Goal: Information Seeking & Learning: Learn about a topic

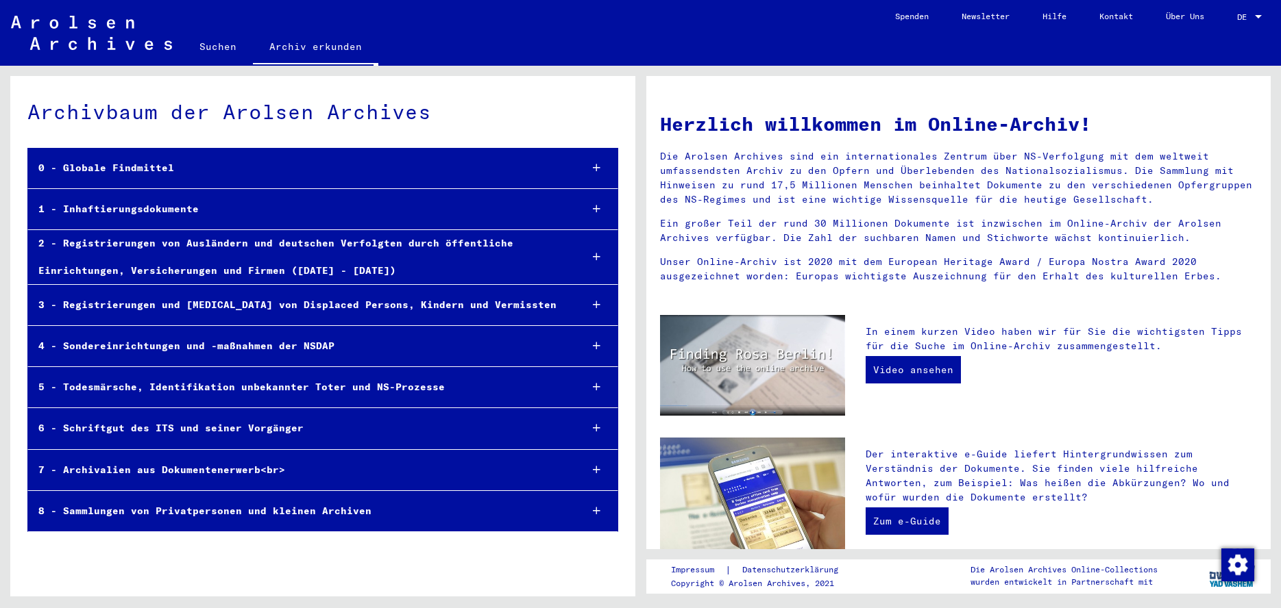
click at [594, 208] on icon at bounding box center [597, 209] width 8 height 10
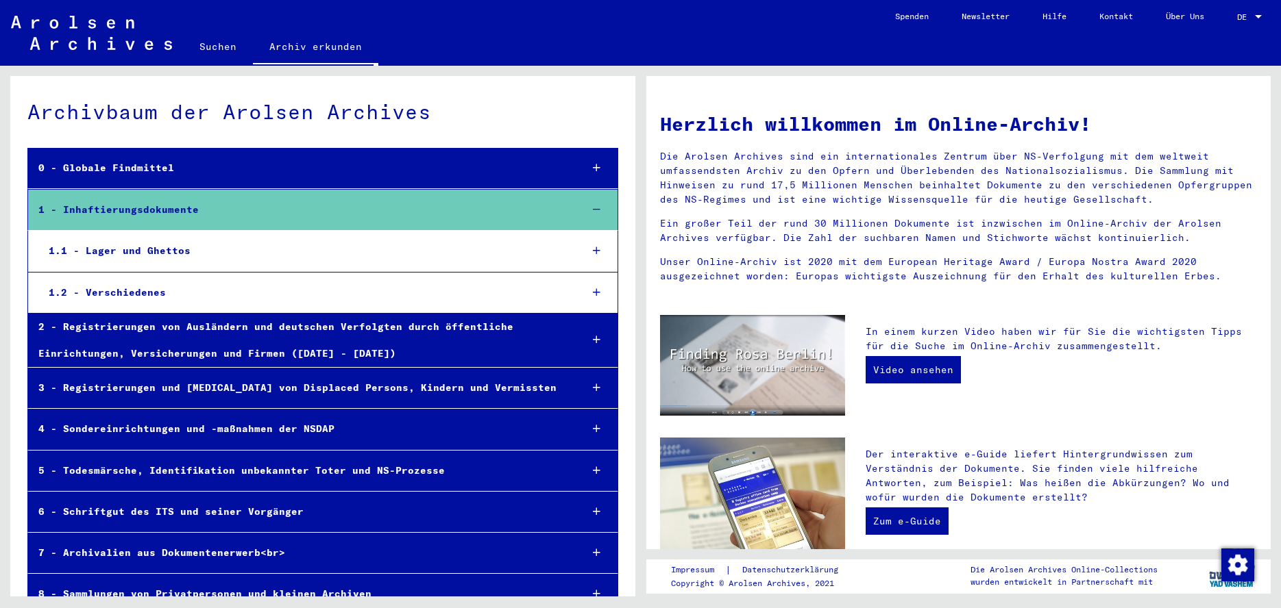
click at [593, 251] on icon at bounding box center [597, 251] width 8 height 10
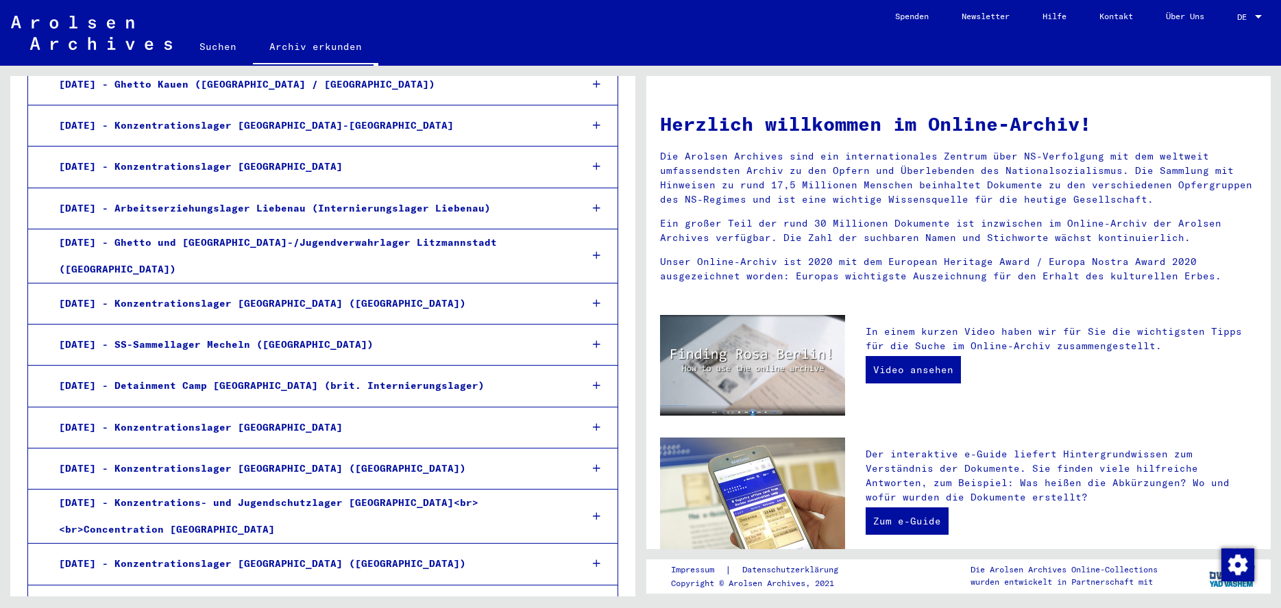
scroll to position [1005, 0]
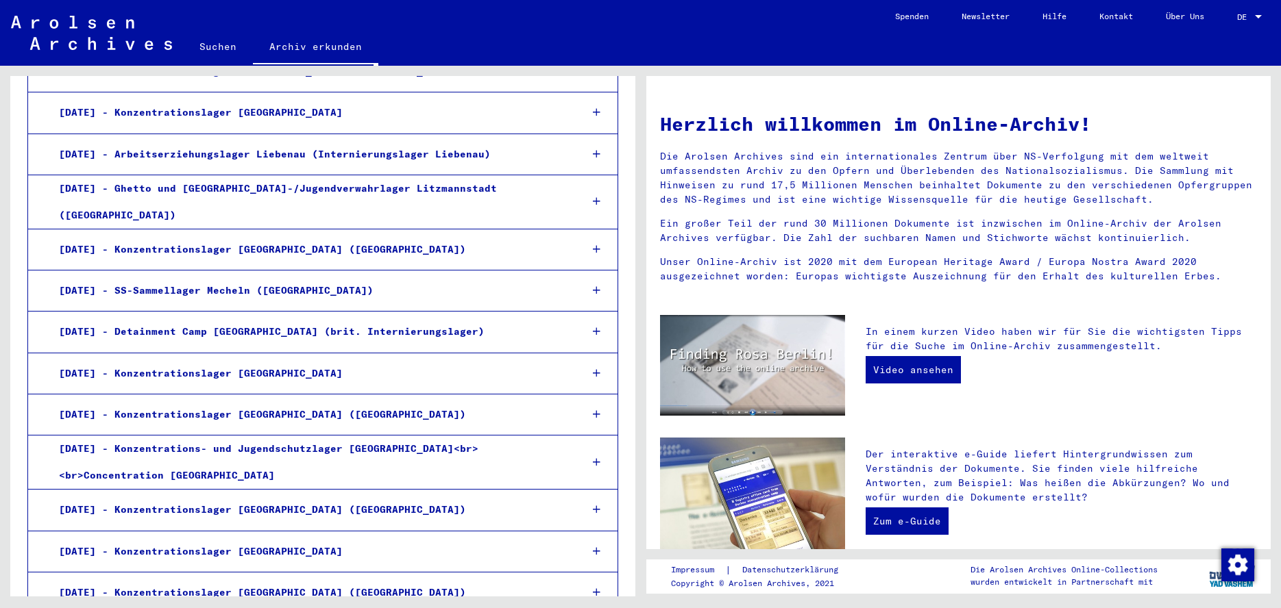
click at [593, 410] on icon at bounding box center [597, 415] width 8 height 10
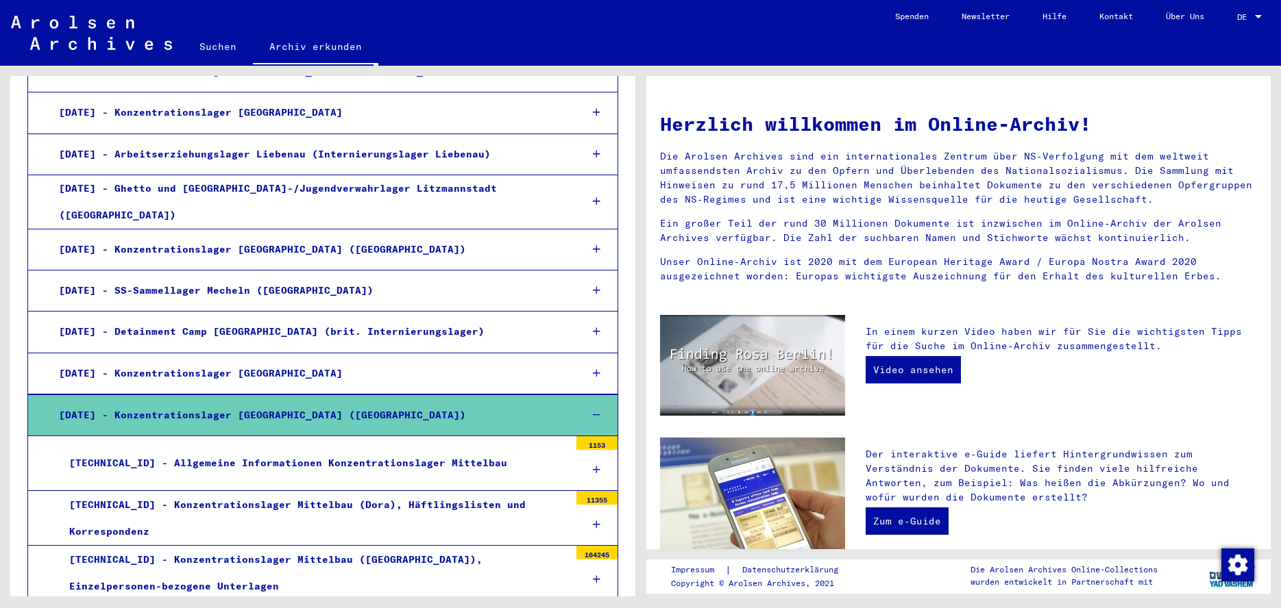
click at [593, 520] on icon at bounding box center [597, 525] width 8 height 10
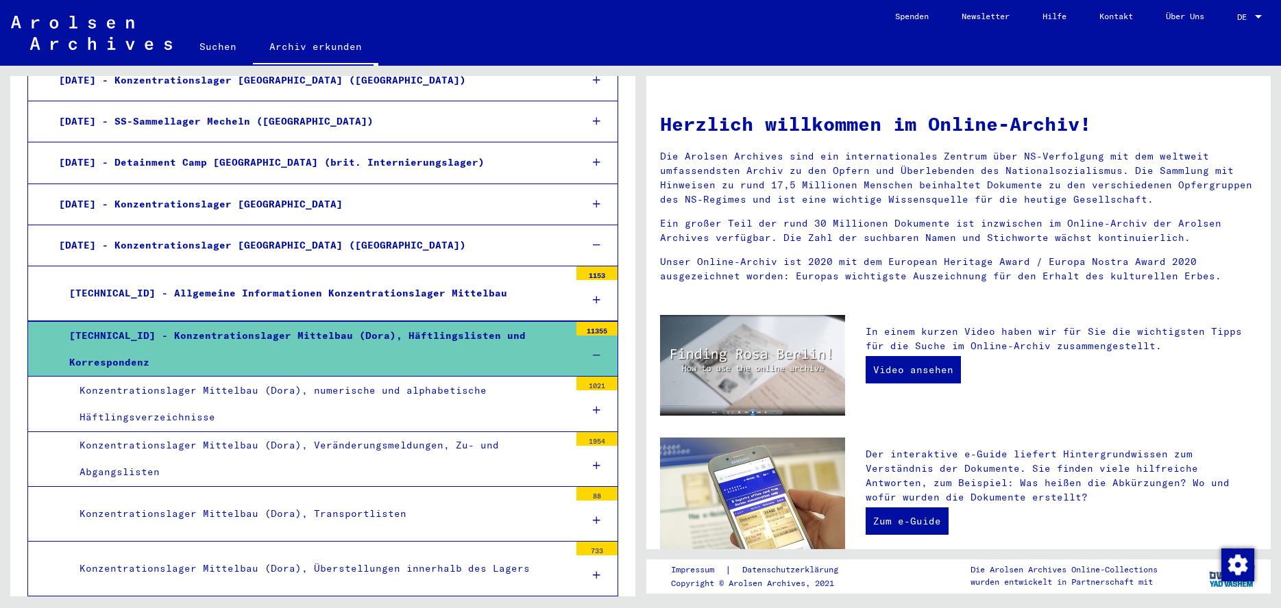
scroll to position [1179, 0]
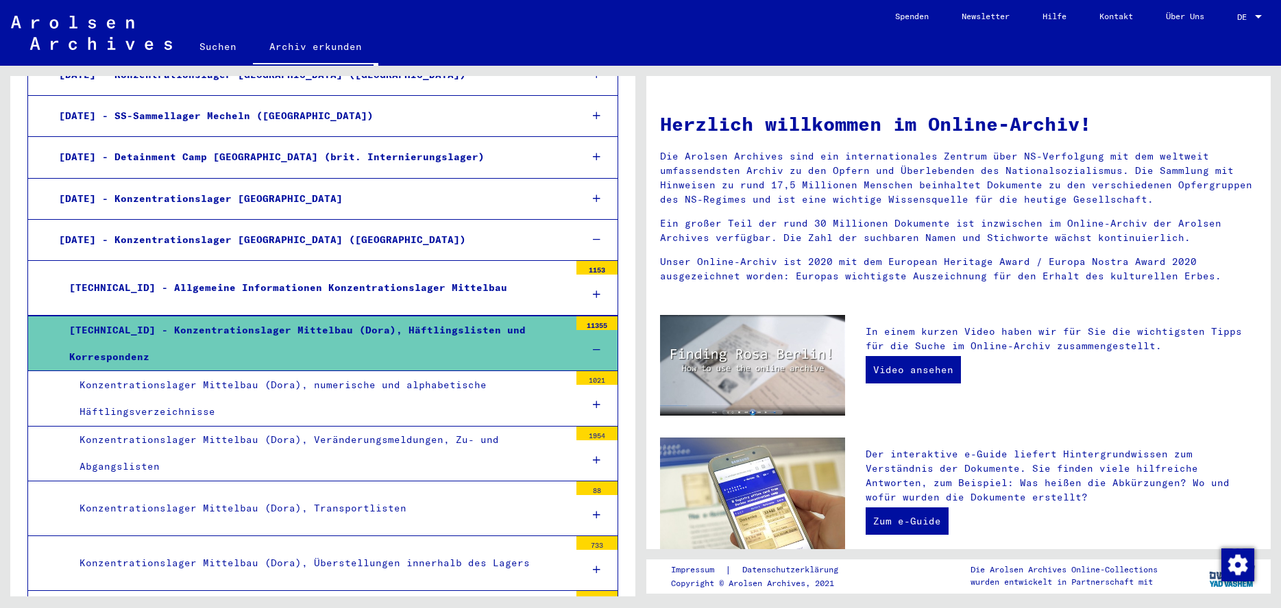
click at [534, 386] on div "Konzentrationslager Mittelbau (Dora), numerische und alphabetische Häftlingsver…" at bounding box center [319, 398] width 500 height 53
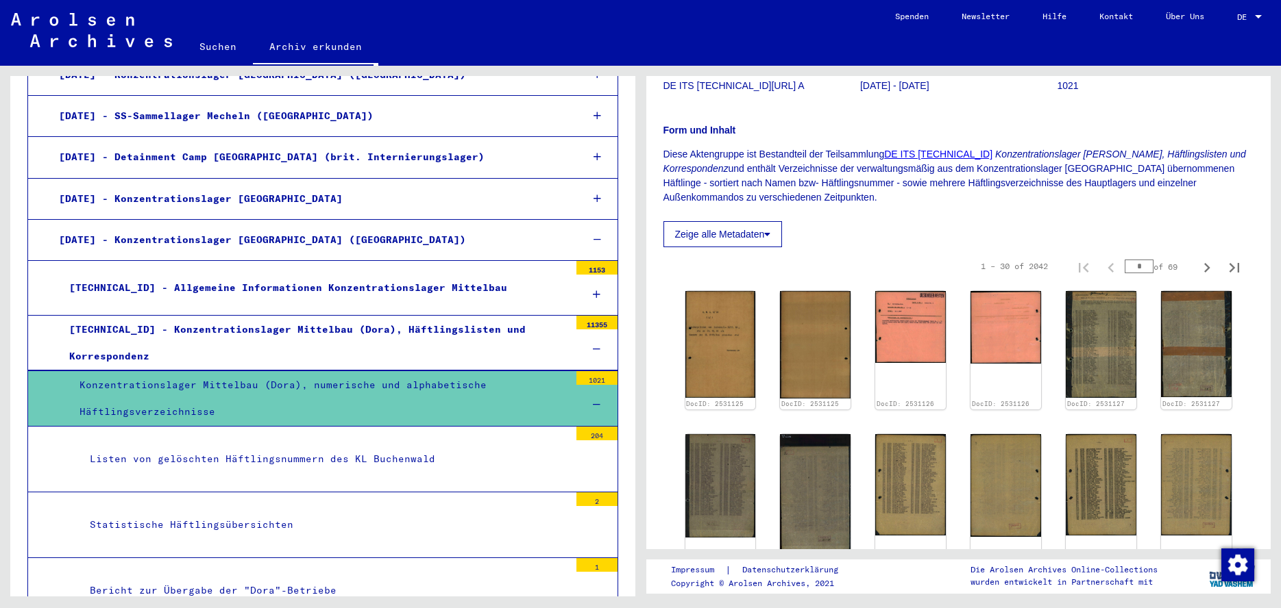
scroll to position [243, 0]
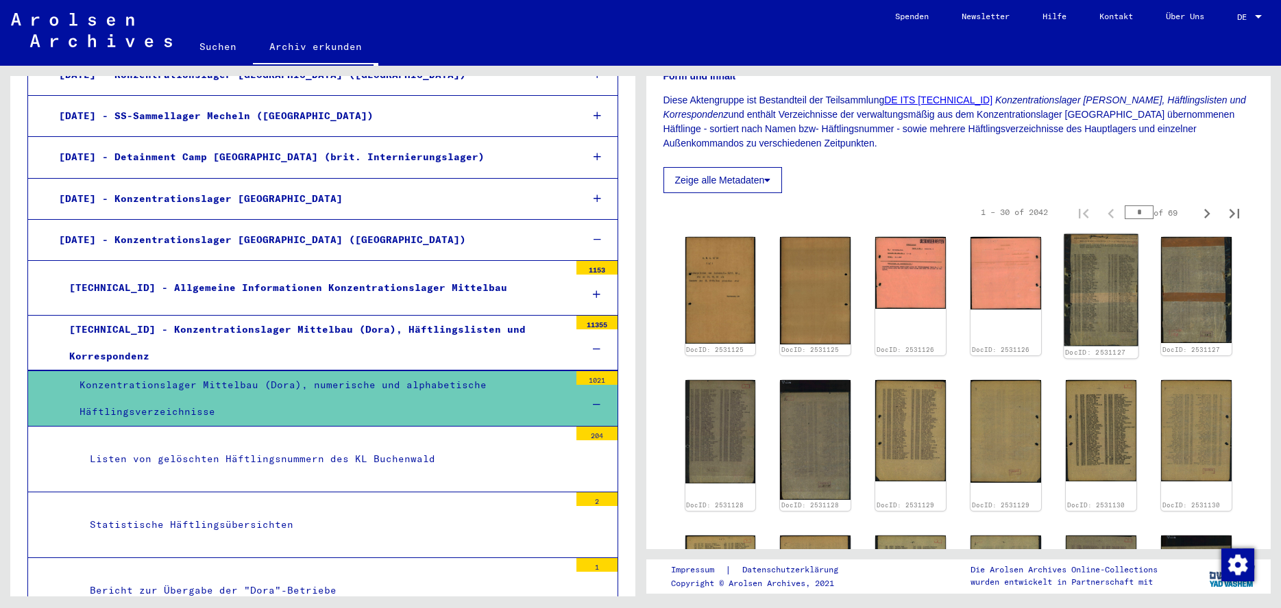
click at [1094, 295] on img at bounding box center [1101, 290] width 74 height 112
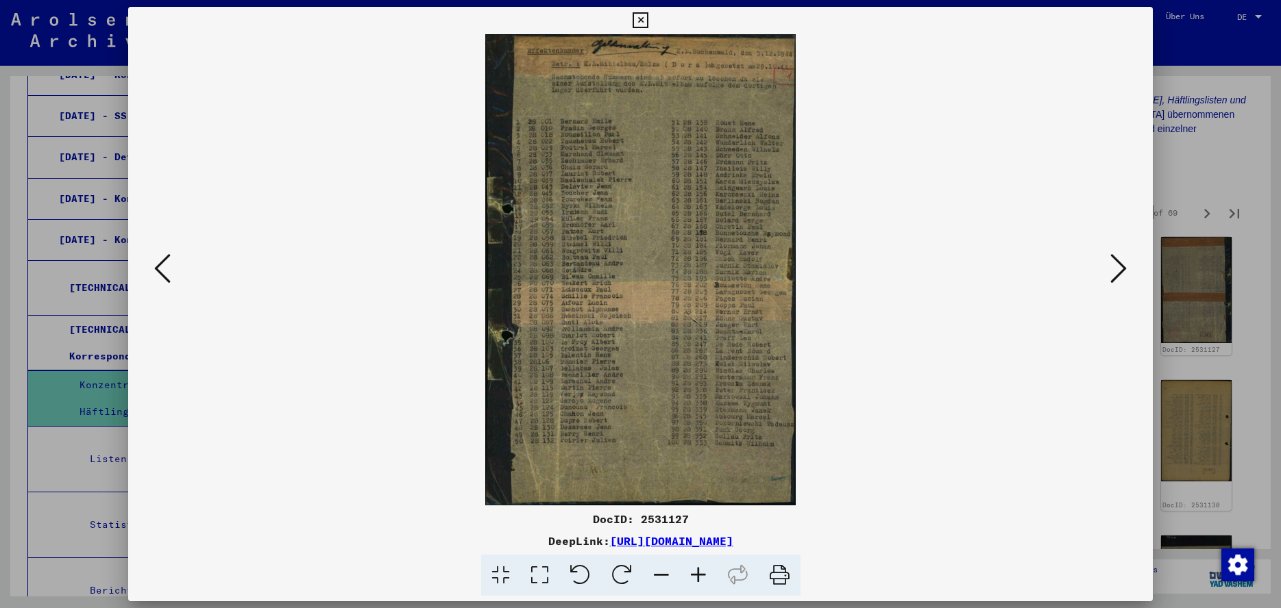
click at [534, 578] on icon at bounding box center [539, 576] width 39 height 42
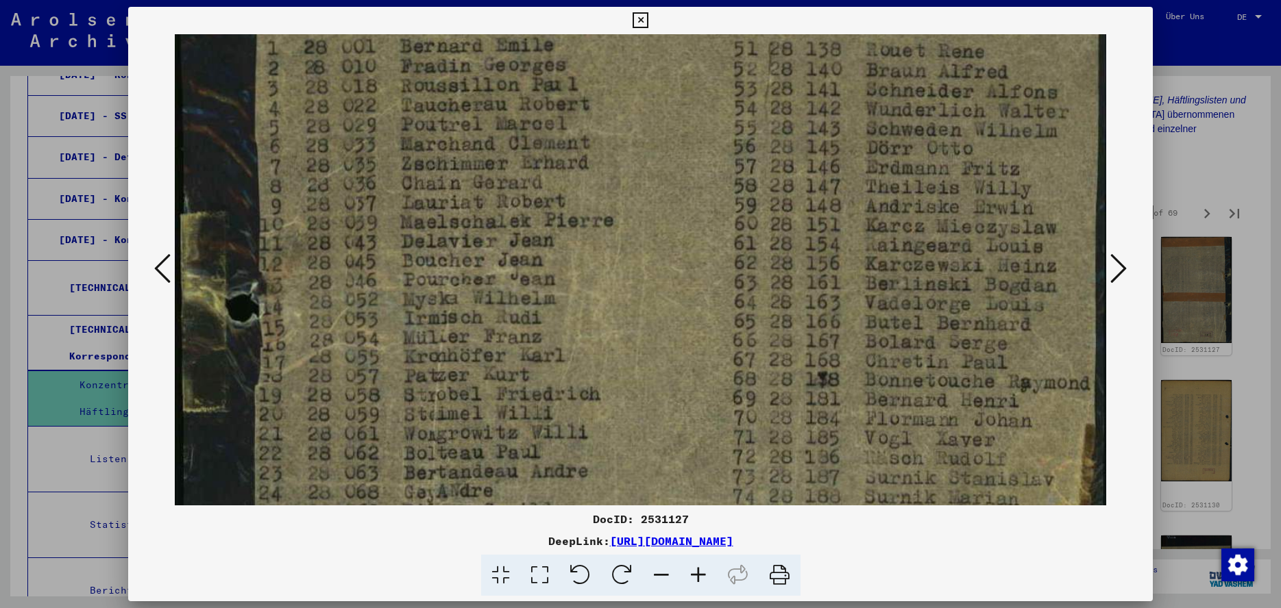
scroll to position [312, 0]
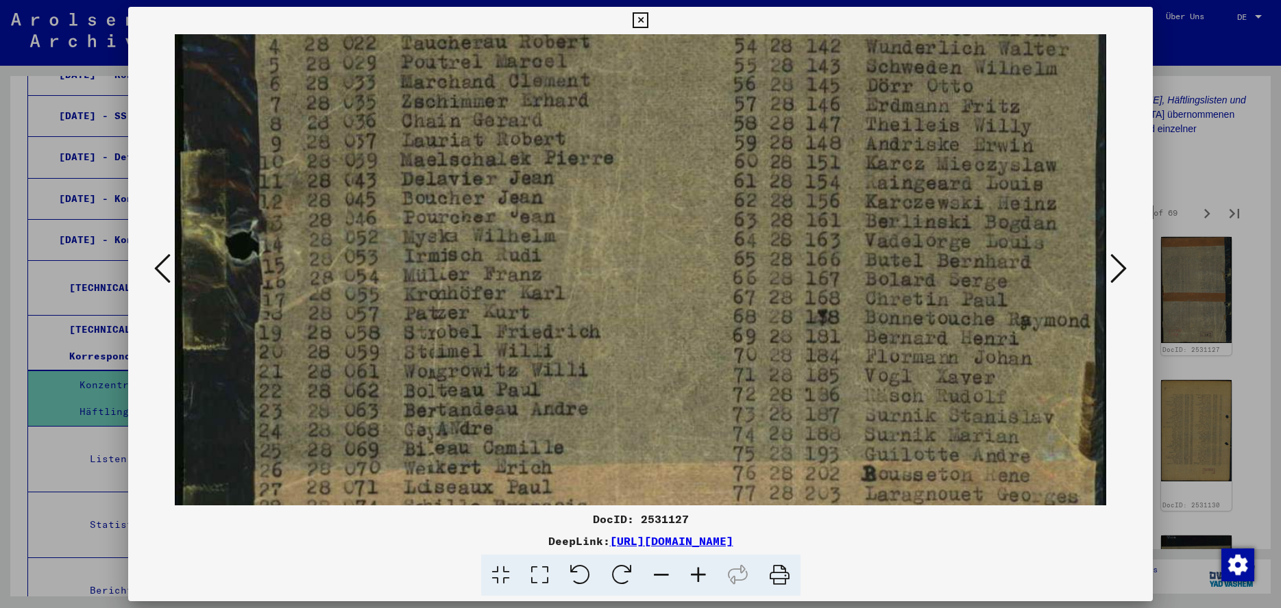
drag, startPoint x: 924, startPoint y: 431, endPoint x: 937, endPoint y: 119, distance: 312.1
click at [937, 119] on img at bounding box center [640, 428] width 931 height 1413
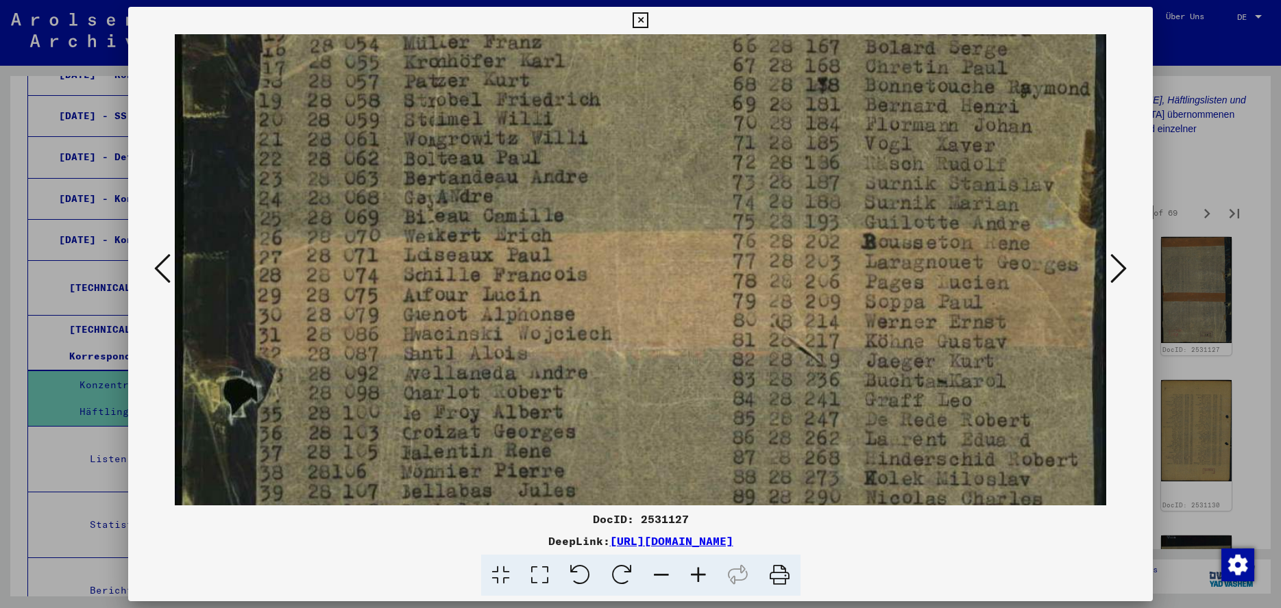
scroll to position [561, 0]
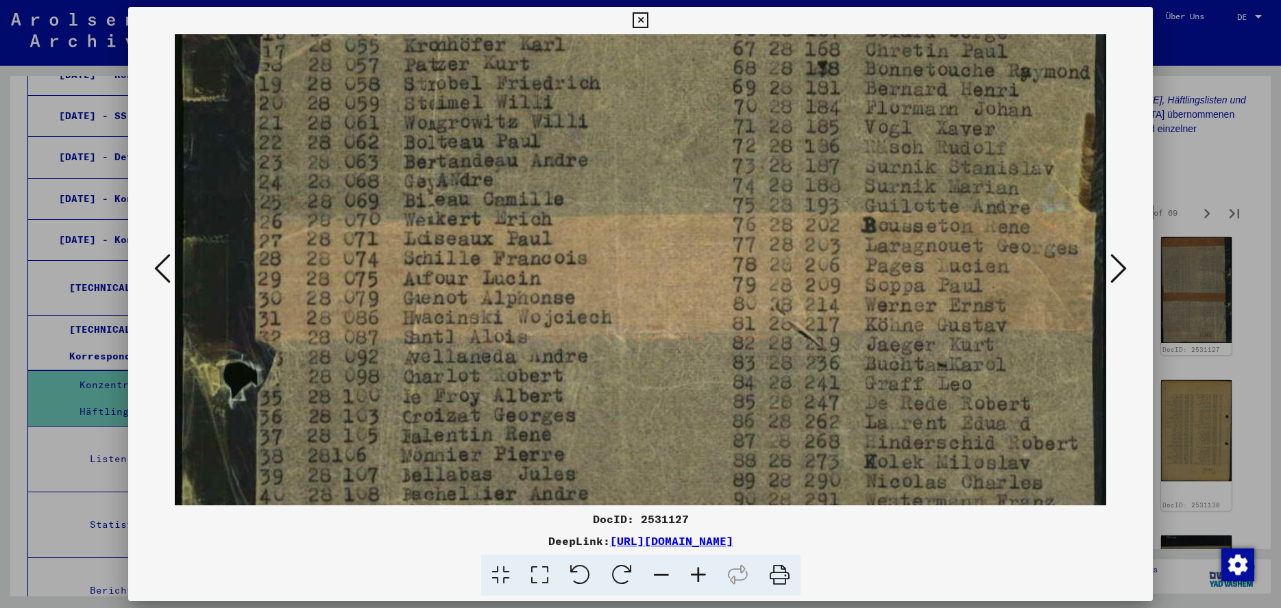
drag, startPoint x: 893, startPoint y: 393, endPoint x: 913, endPoint y: 145, distance: 249.6
click at [913, 145] on img at bounding box center [640, 180] width 931 height 1413
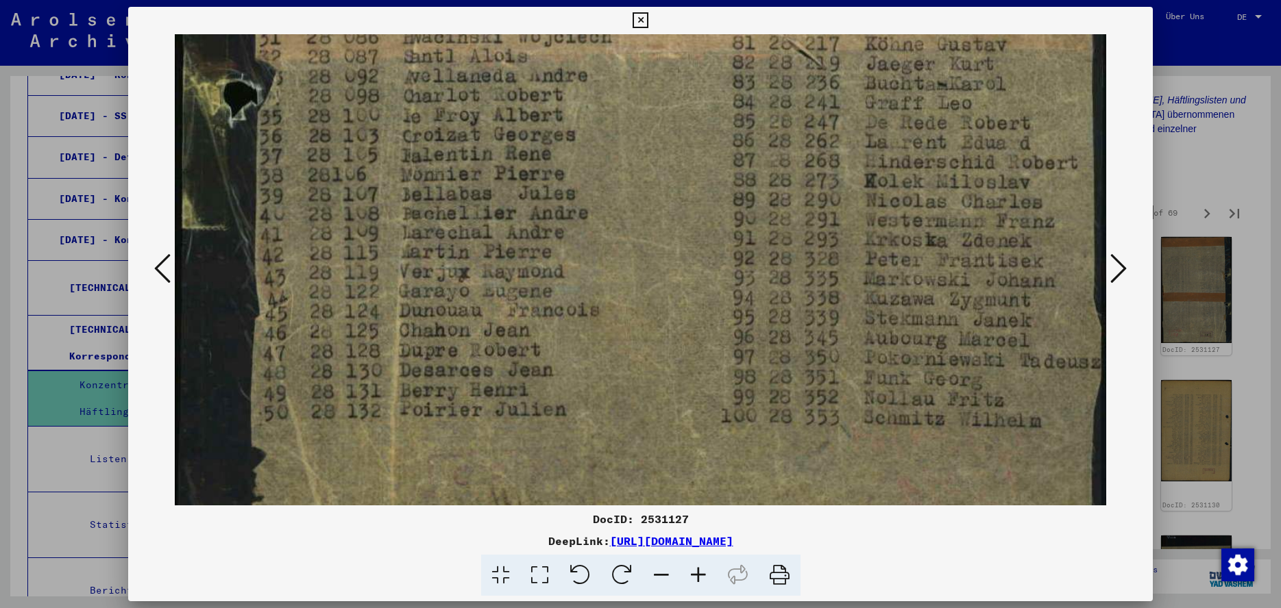
scroll to position [846, 0]
drag, startPoint x: 934, startPoint y: 439, endPoint x: 932, endPoint y: 153, distance: 285.1
click at [1121, 274] on icon at bounding box center [1118, 268] width 16 height 33
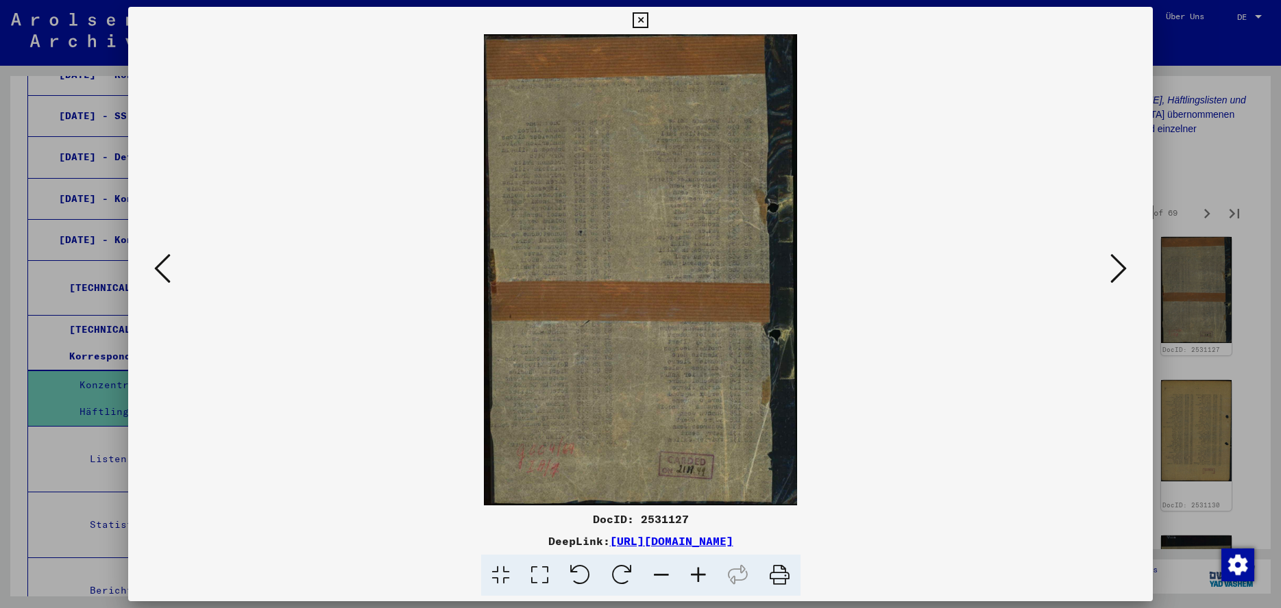
click at [1121, 274] on icon at bounding box center [1118, 268] width 16 height 33
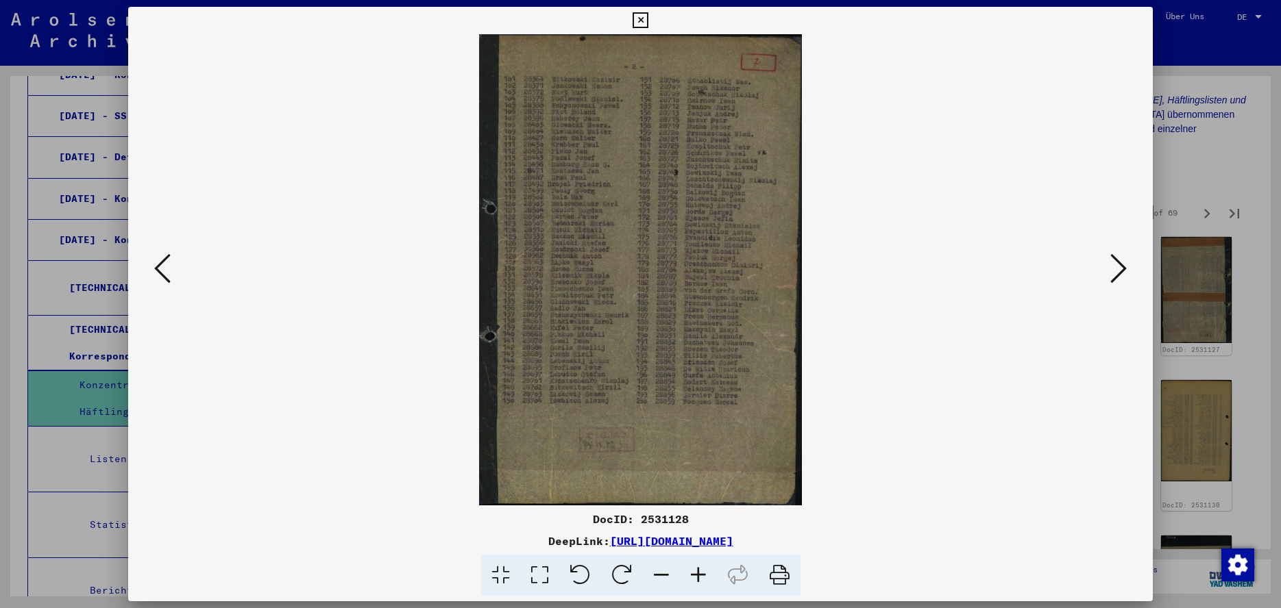
click at [1121, 274] on icon at bounding box center [1118, 268] width 16 height 33
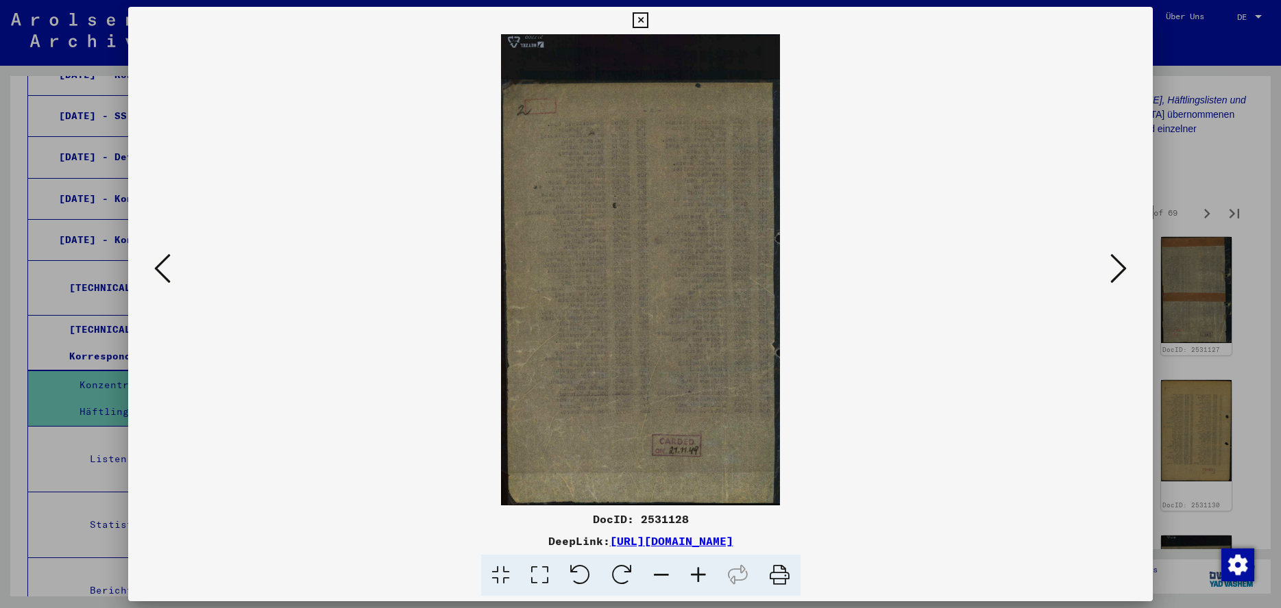
click at [1121, 274] on icon at bounding box center [1118, 268] width 16 height 33
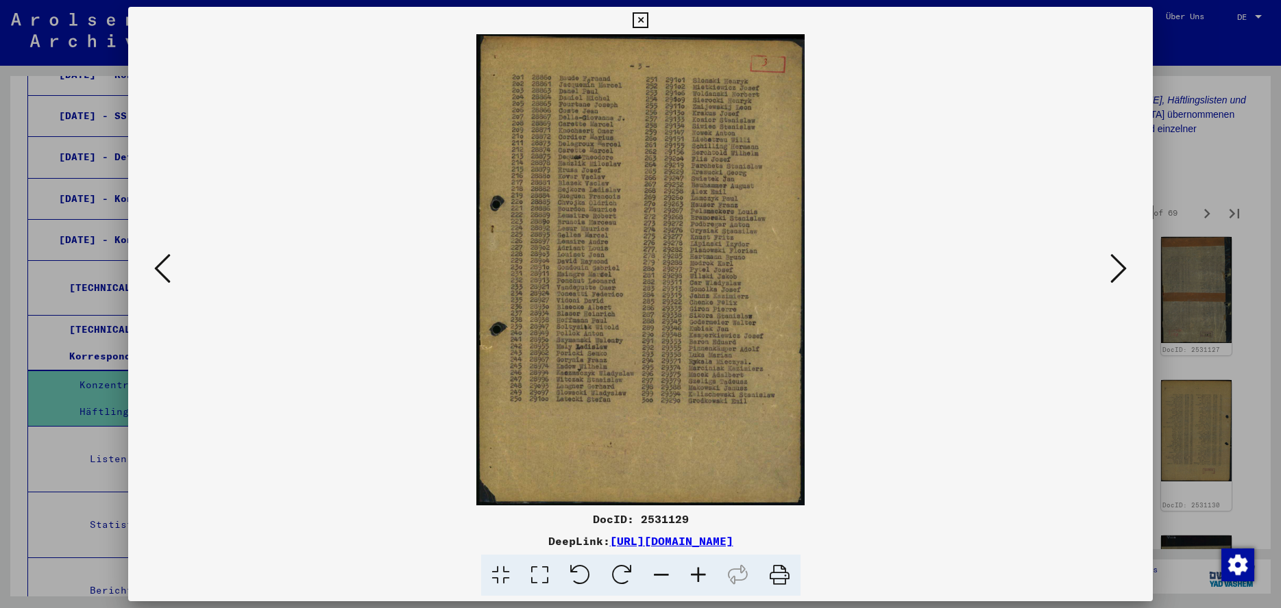
click at [1121, 274] on icon at bounding box center [1118, 268] width 16 height 33
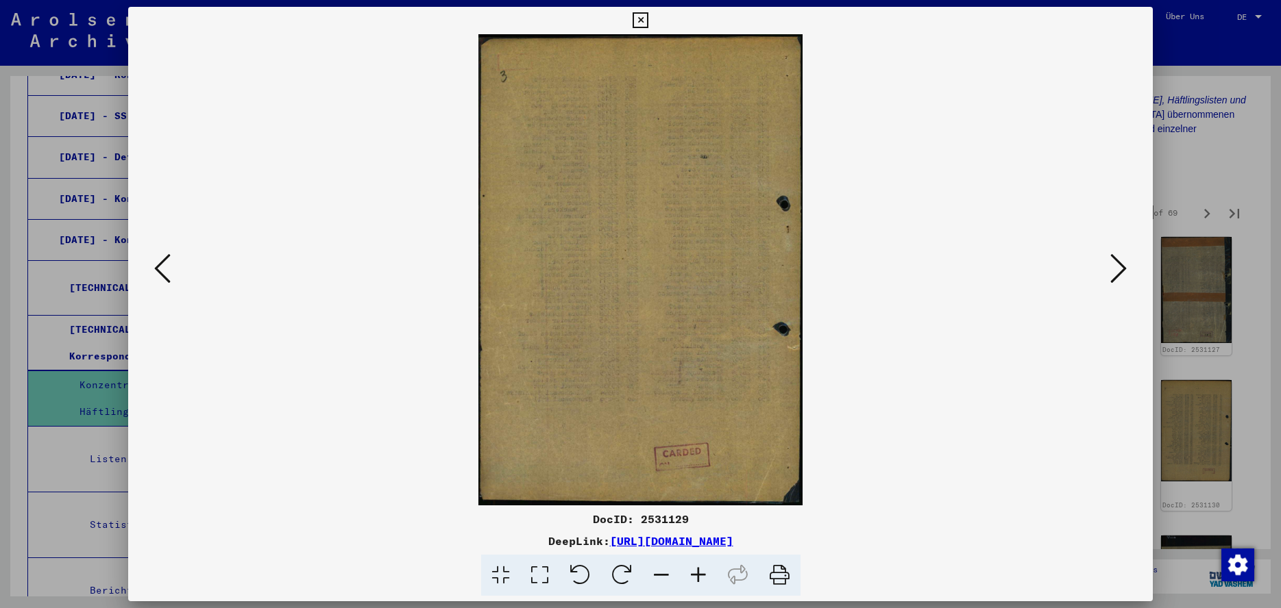
click at [1121, 274] on icon at bounding box center [1118, 268] width 16 height 33
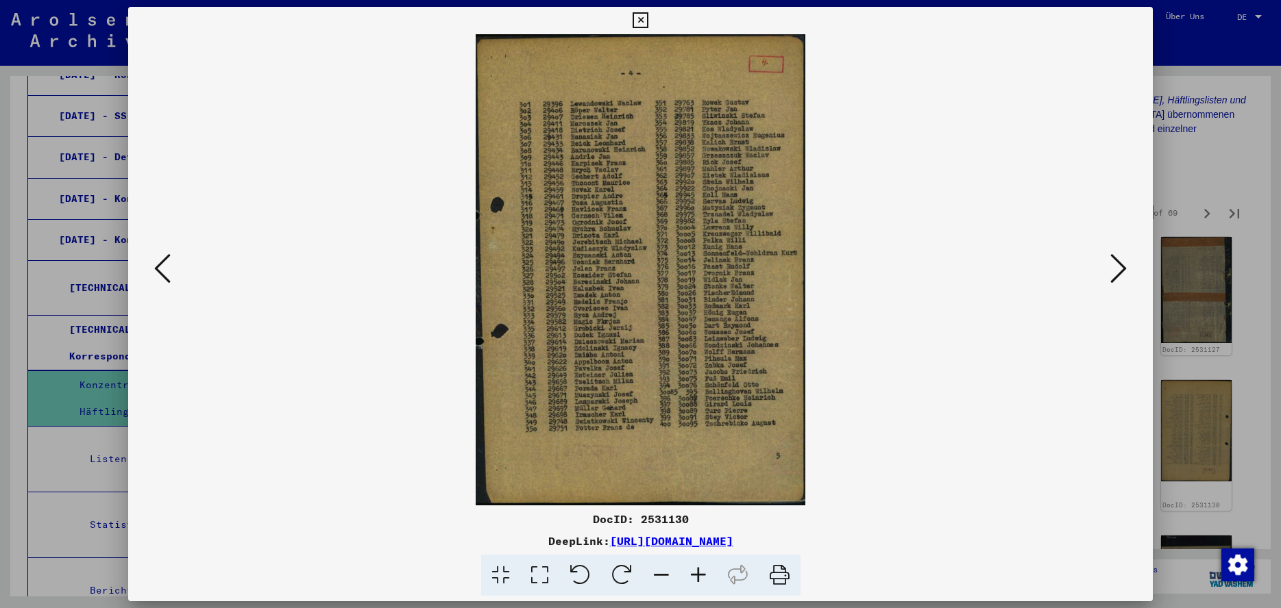
click at [1121, 274] on icon at bounding box center [1118, 268] width 16 height 33
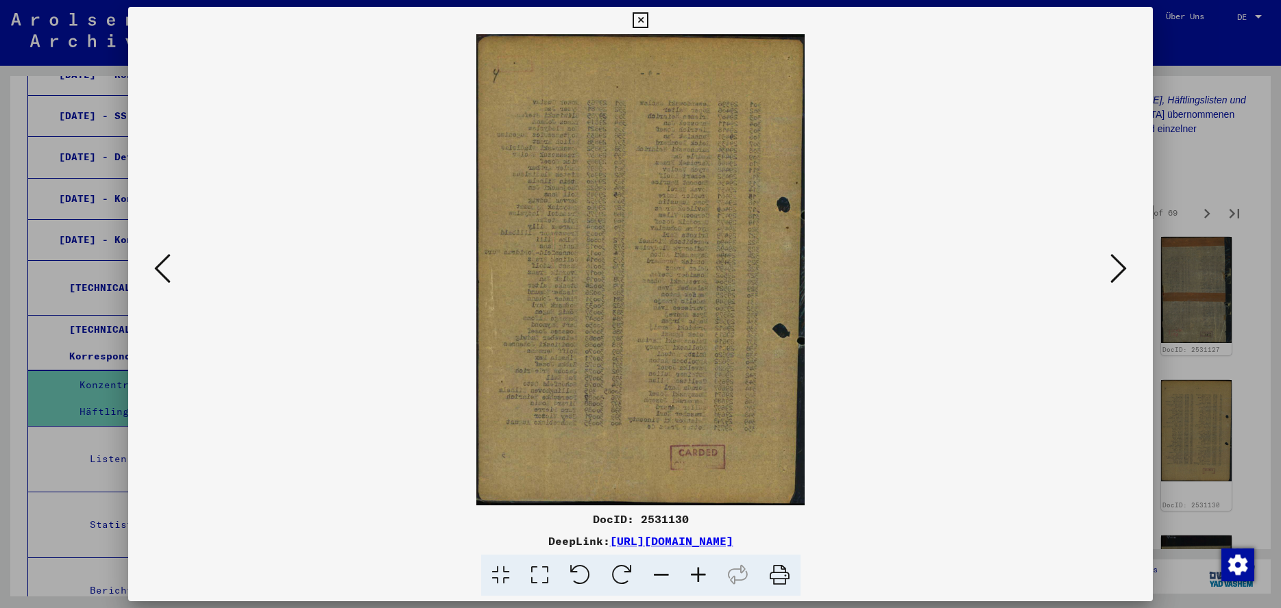
click at [1121, 274] on icon at bounding box center [1118, 268] width 16 height 33
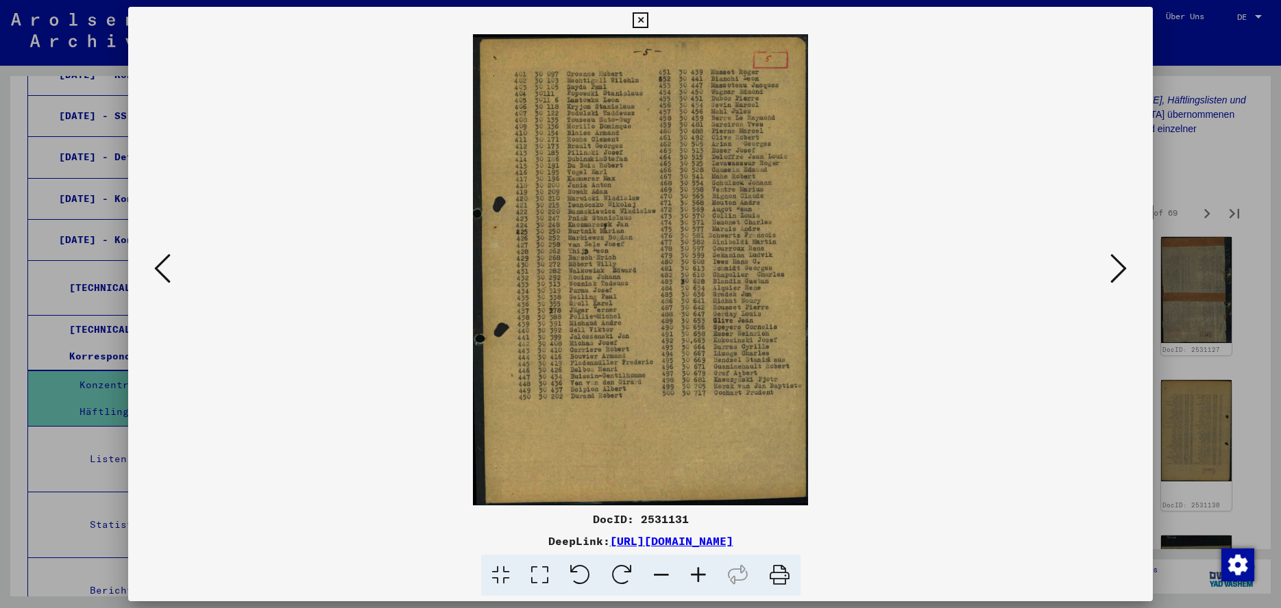
click at [1121, 274] on icon at bounding box center [1118, 268] width 16 height 33
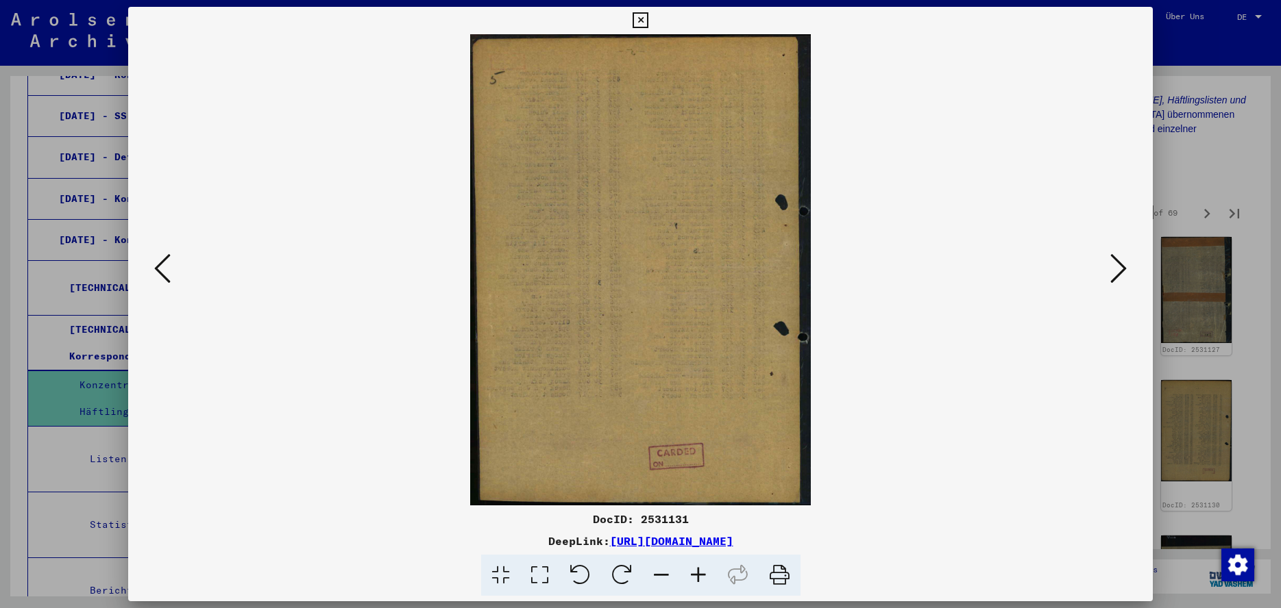
click at [1121, 274] on icon at bounding box center [1118, 268] width 16 height 33
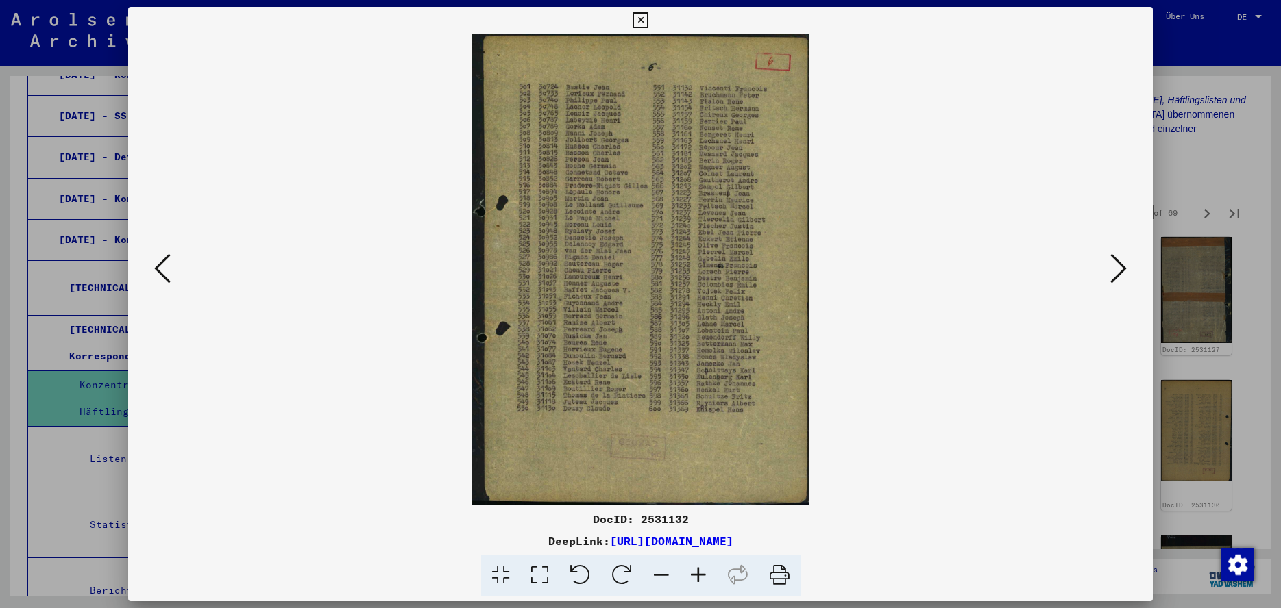
click at [1121, 274] on icon at bounding box center [1118, 268] width 16 height 33
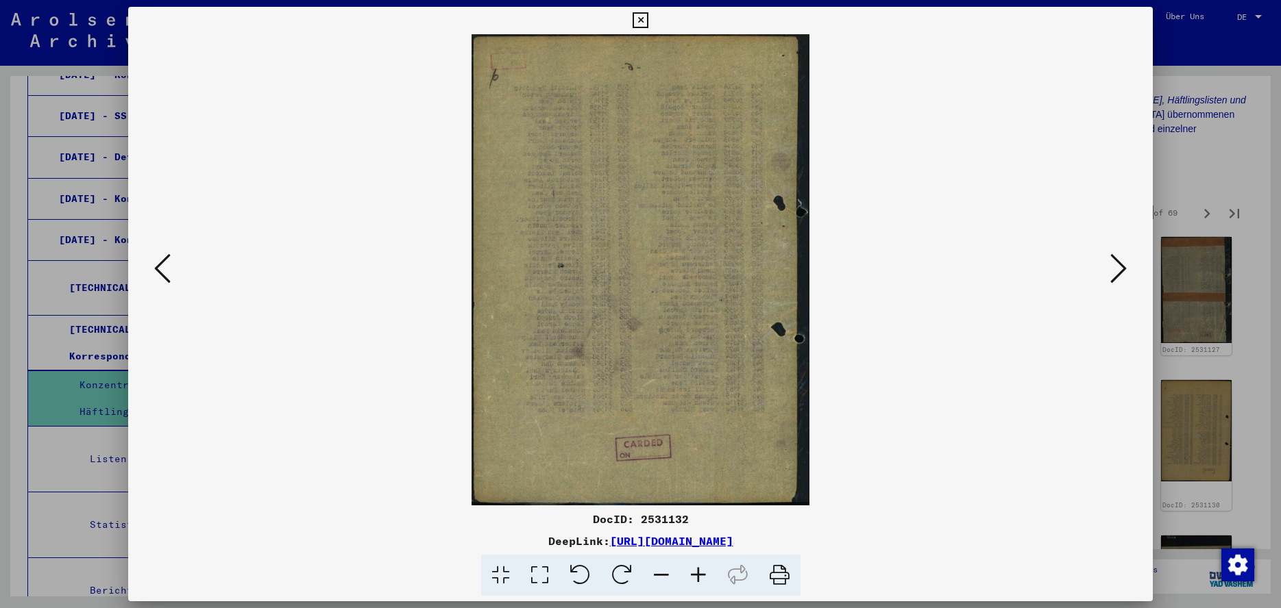
click at [1121, 274] on icon at bounding box center [1118, 268] width 16 height 33
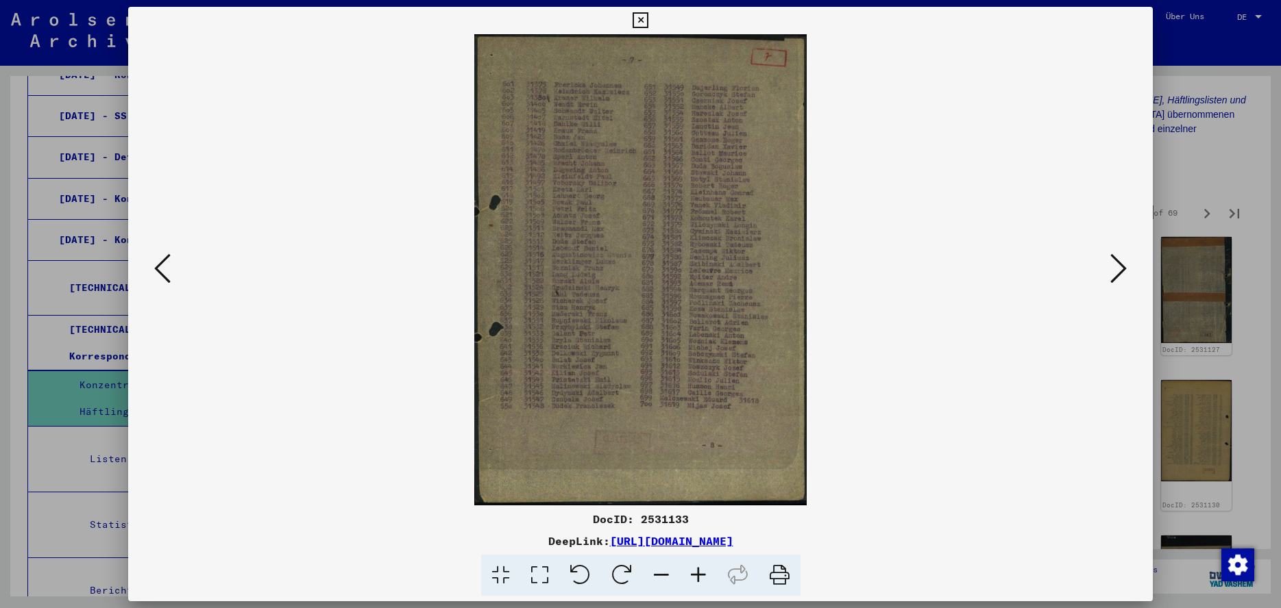
click at [1121, 274] on icon at bounding box center [1118, 268] width 16 height 33
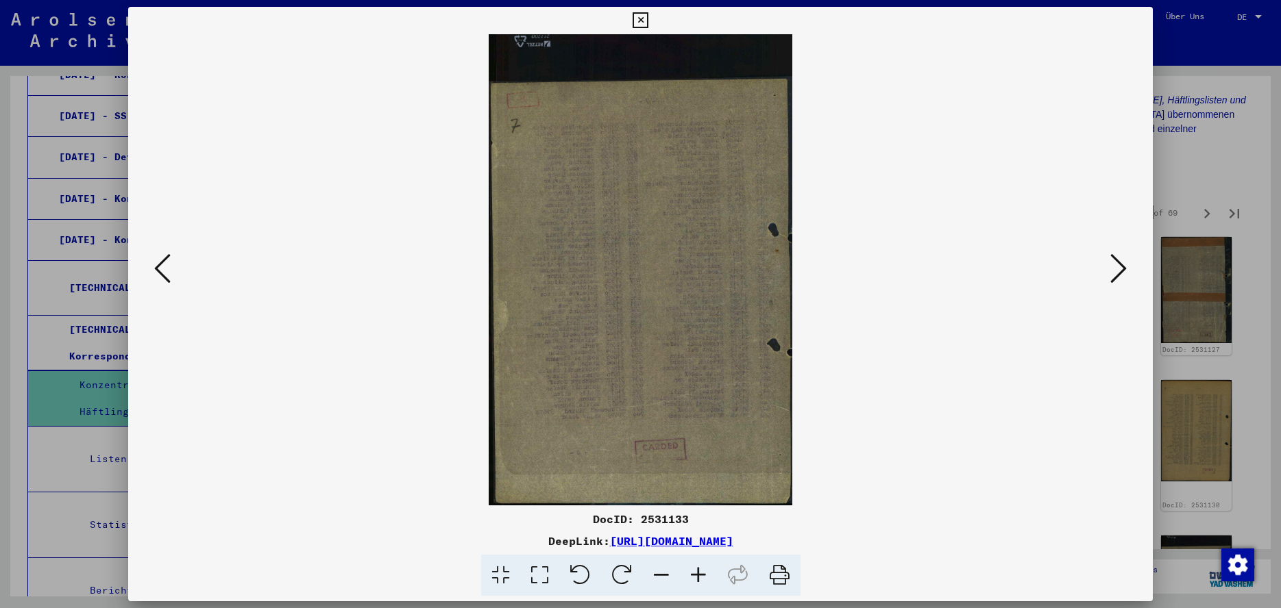
click at [1121, 274] on icon at bounding box center [1118, 268] width 16 height 33
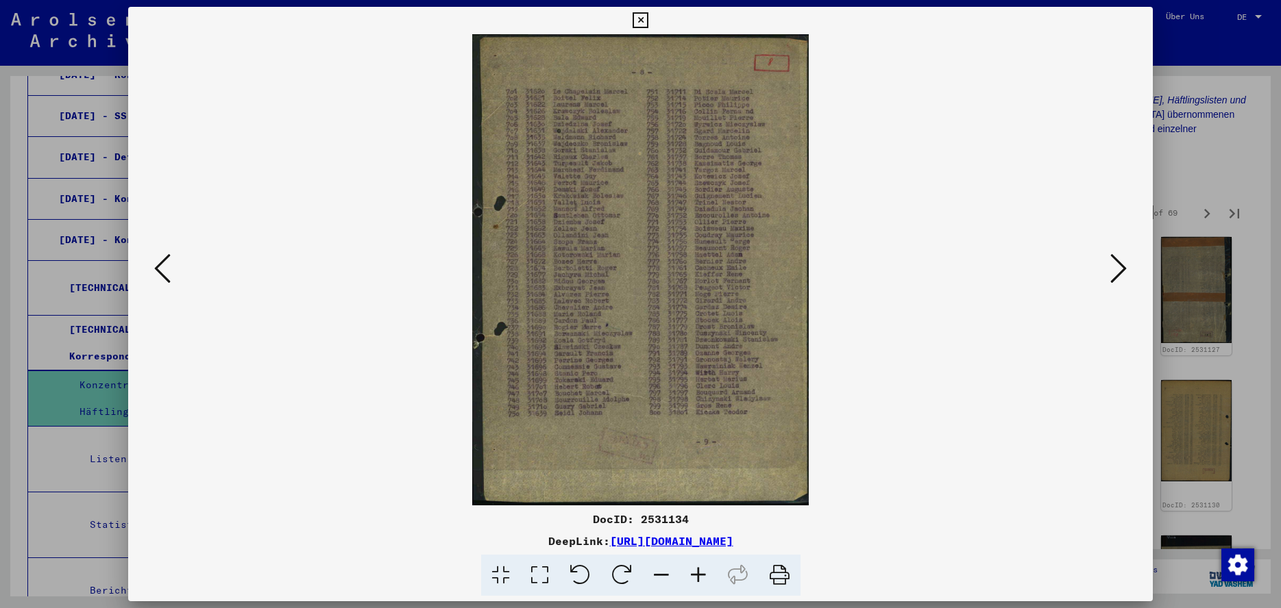
click at [1121, 274] on icon at bounding box center [1118, 268] width 16 height 33
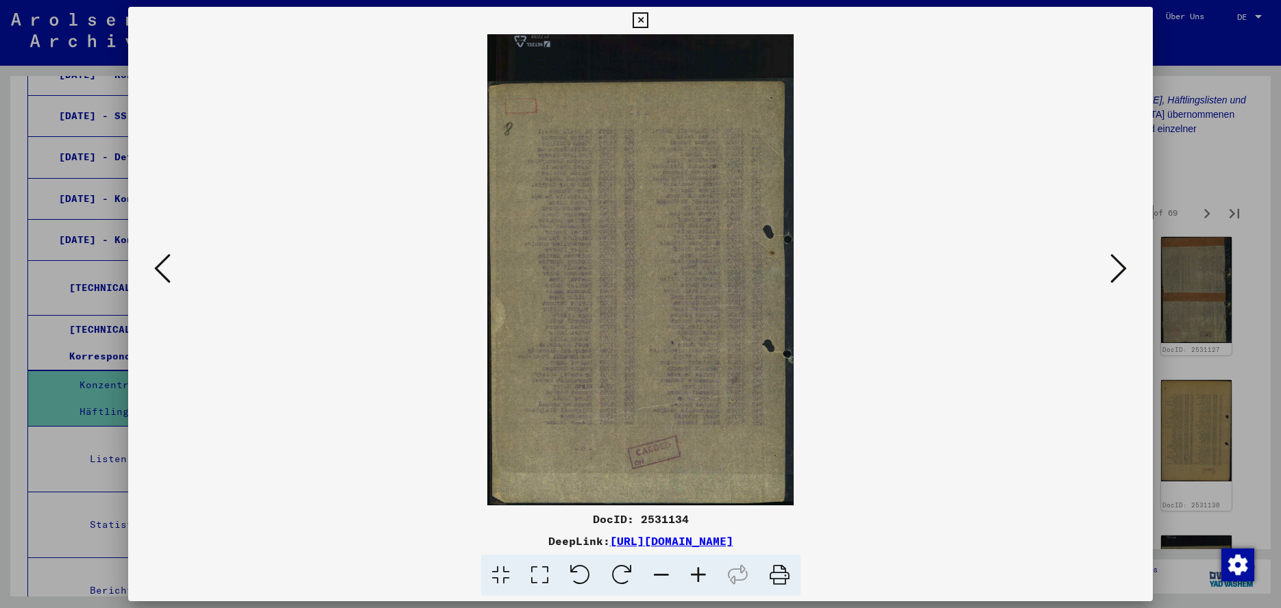
click at [1121, 274] on icon at bounding box center [1118, 268] width 16 height 33
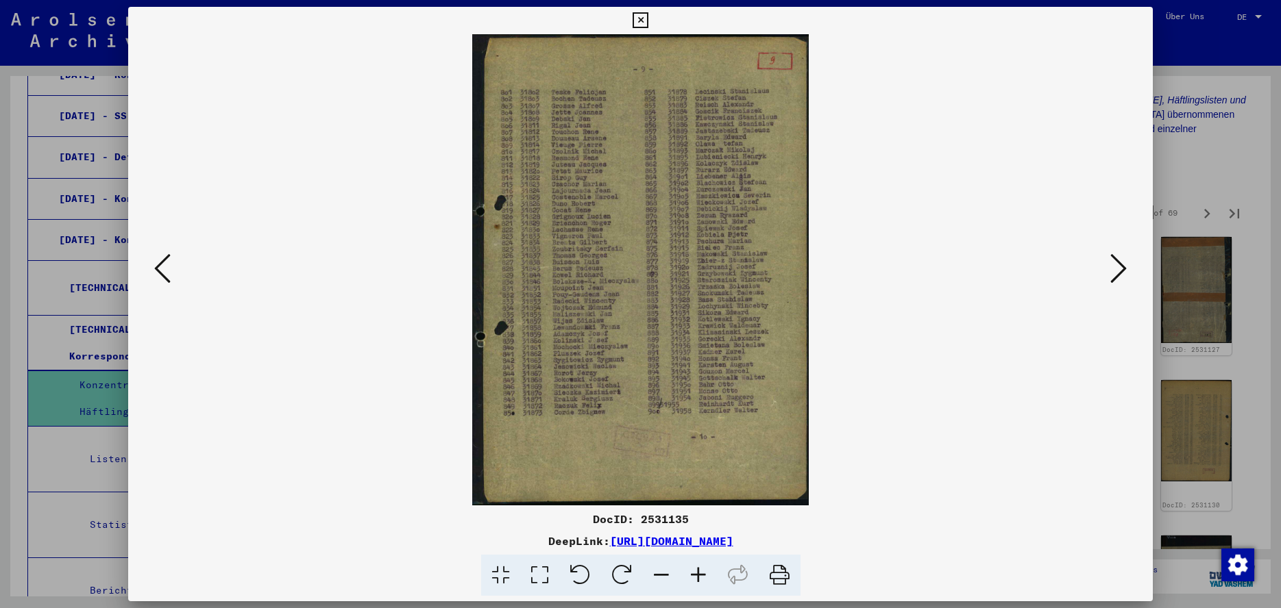
click at [1121, 274] on icon at bounding box center [1118, 268] width 16 height 33
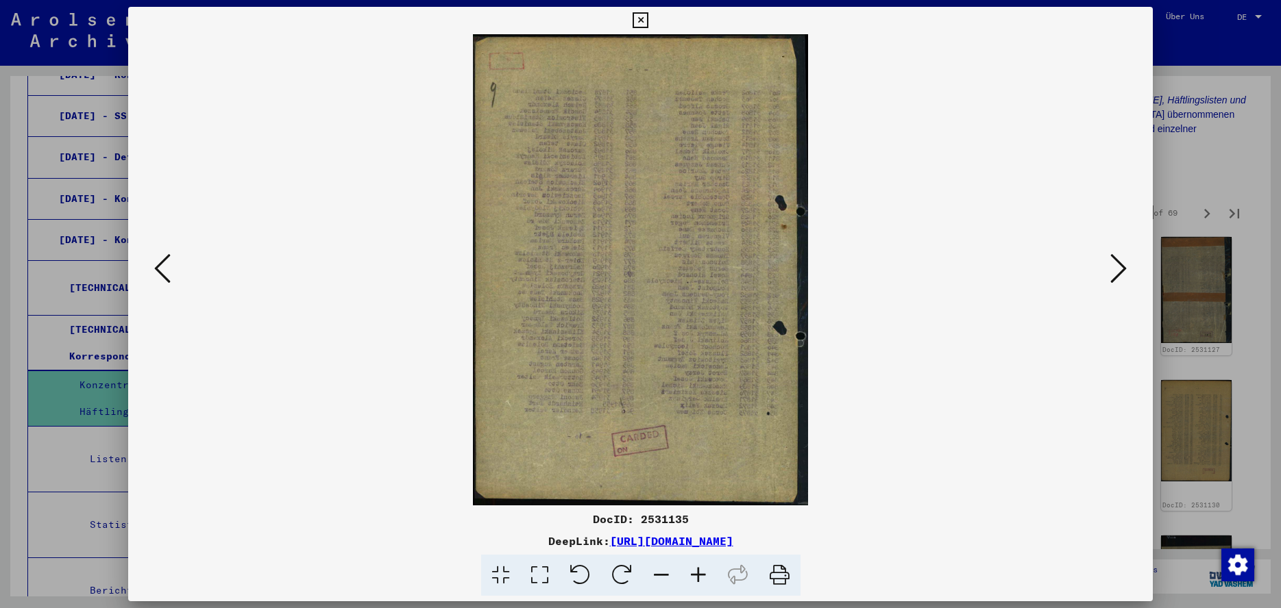
click at [1121, 274] on icon at bounding box center [1118, 268] width 16 height 33
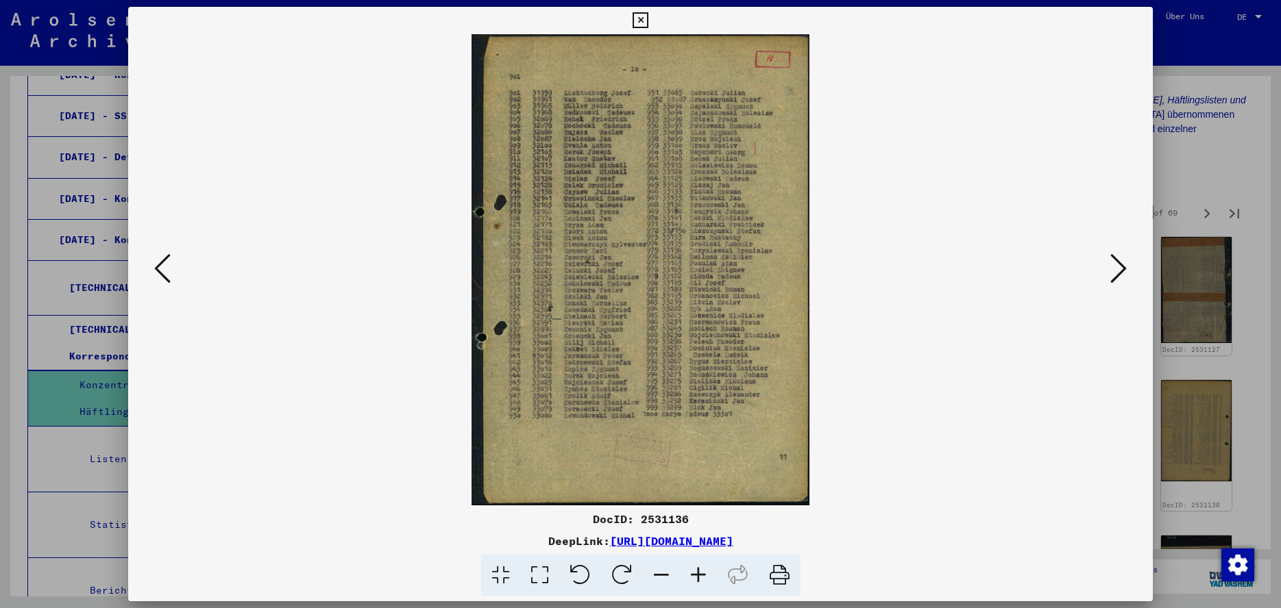
click at [1121, 274] on icon at bounding box center [1118, 268] width 16 height 33
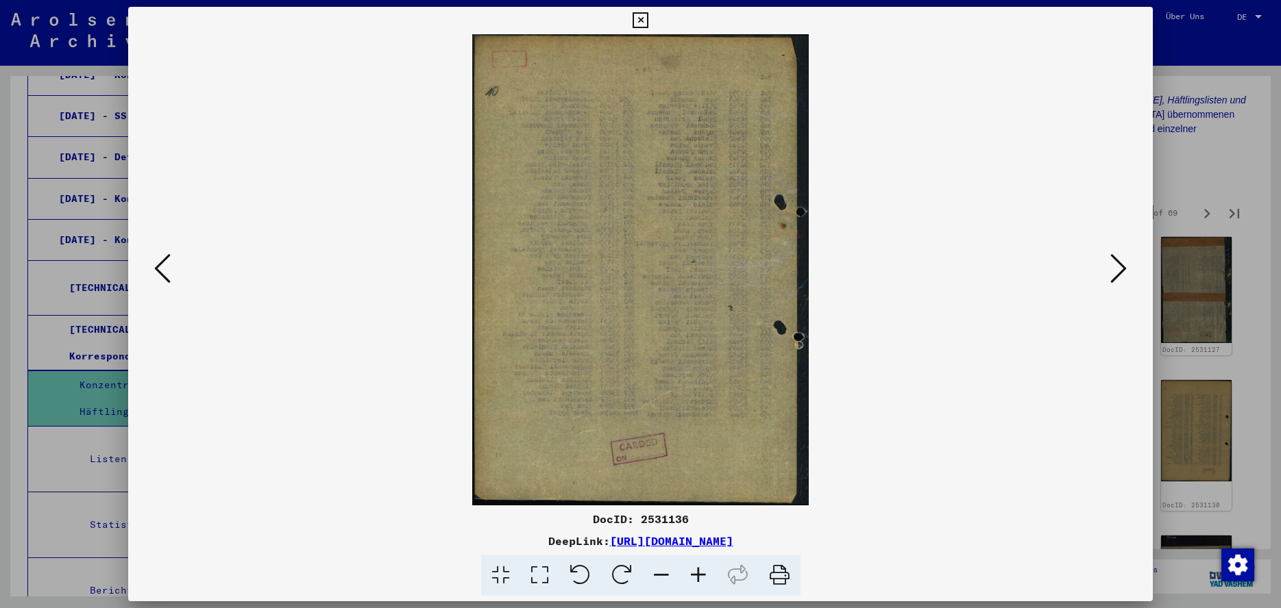
click at [1121, 274] on icon at bounding box center [1118, 268] width 16 height 33
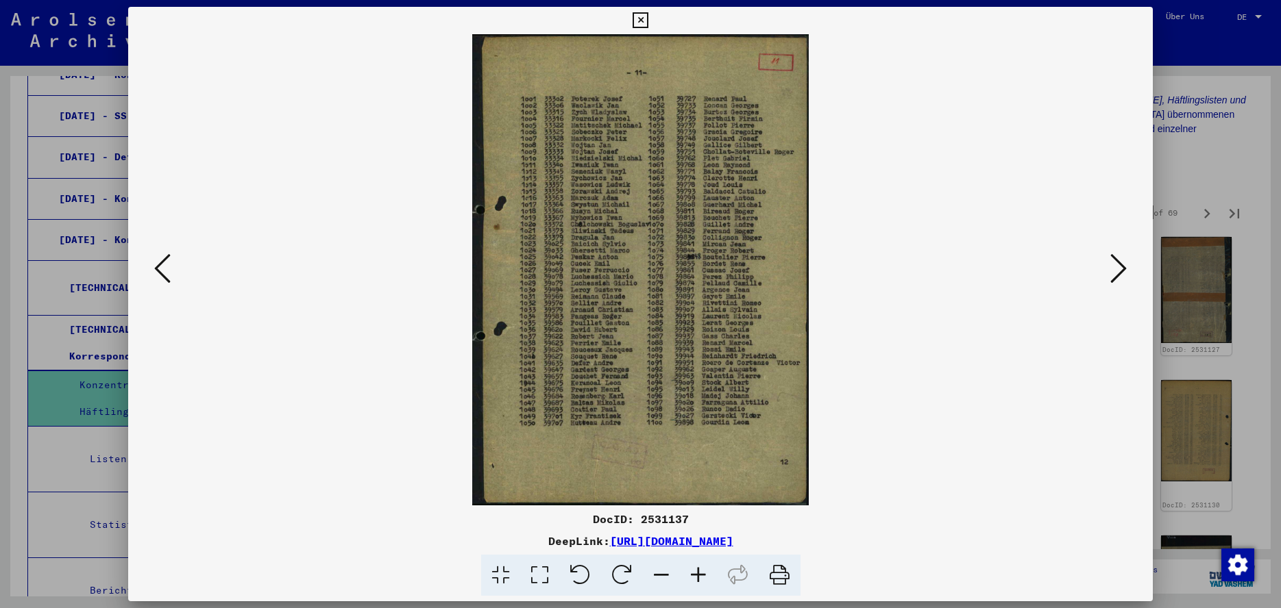
click at [1121, 274] on icon at bounding box center [1118, 268] width 16 height 33
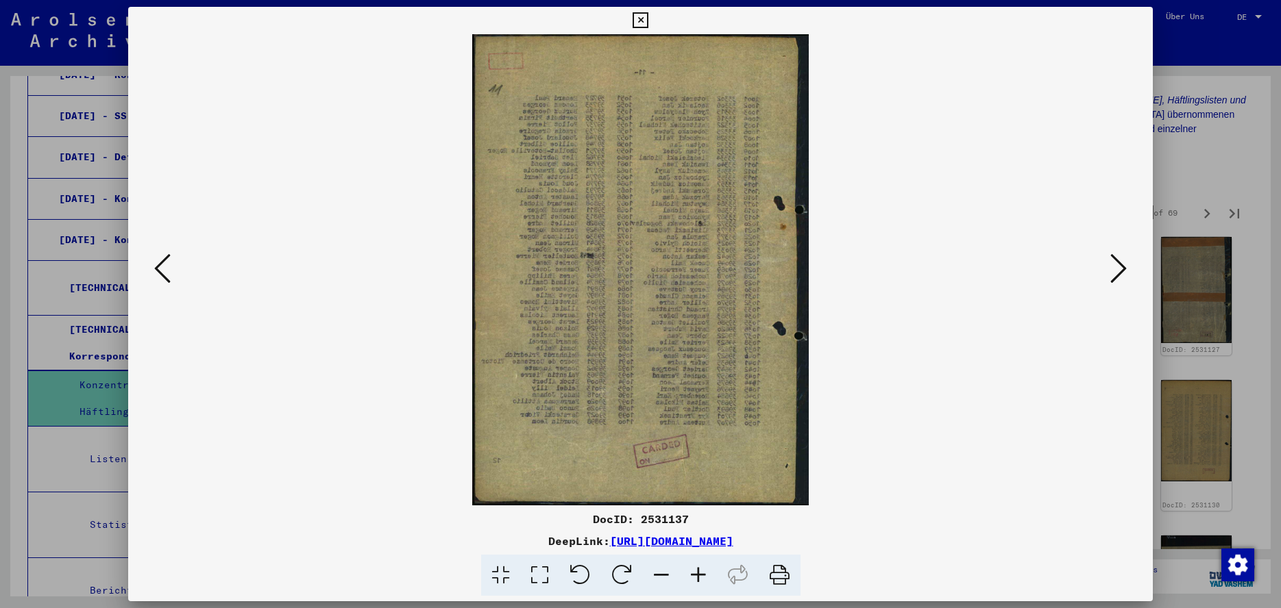
click at [1121, 274] on icon at bounding box center [1118, 268] width 16 height 33
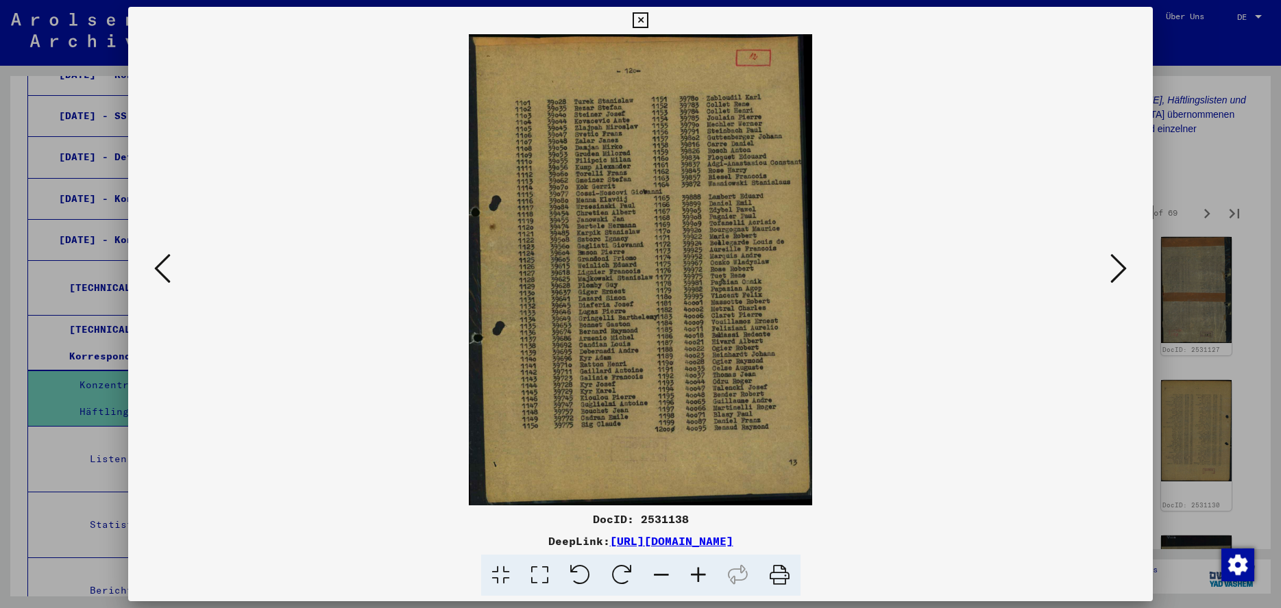
click at [1121, 274] on icon at bounding box center [1118, 268] width 16 height 33
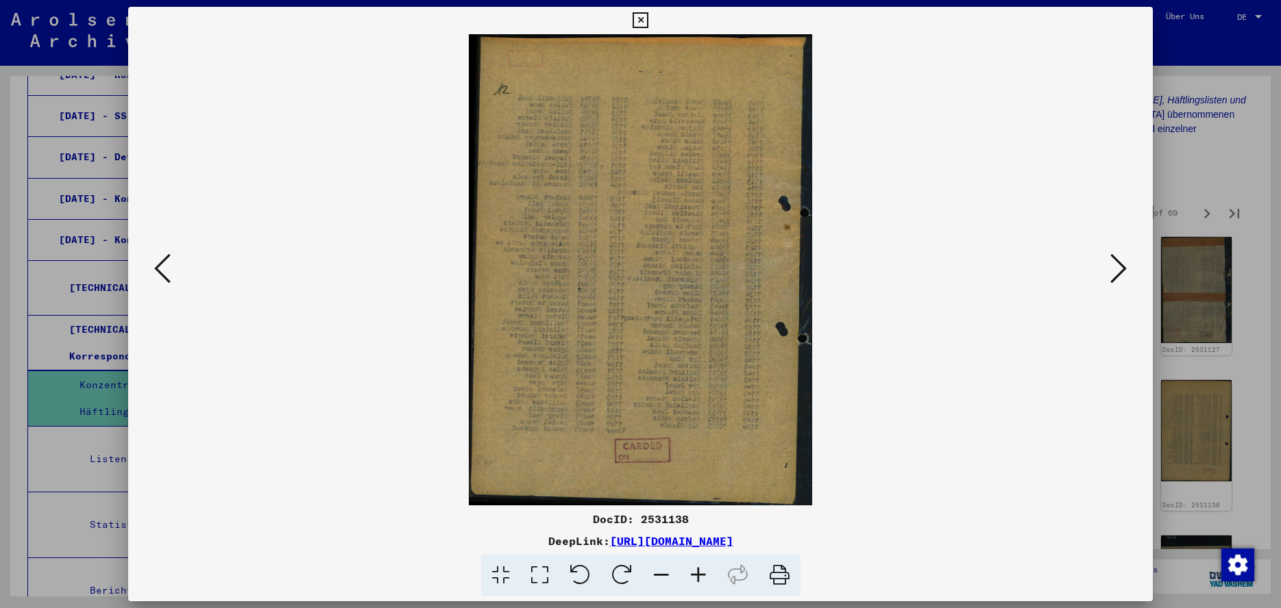
click at [1121, 274] on icon at bounding box center [1118, 268] width 16 height 33
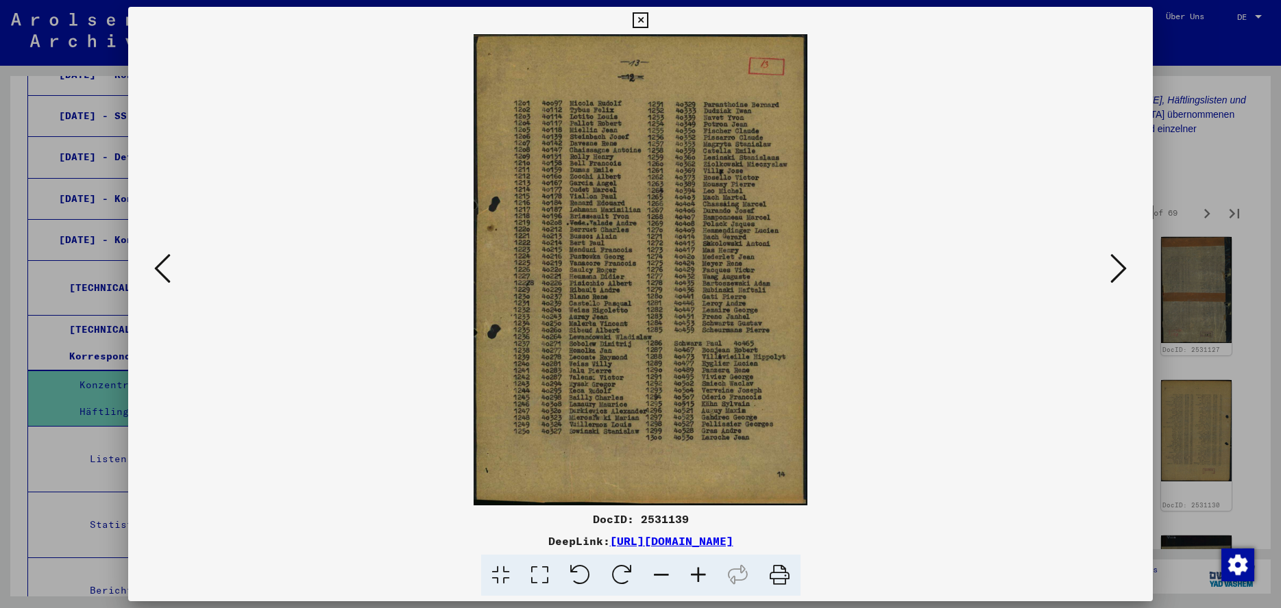
click at [1121, 274] on icon at bounding box center [1118, 268] width 16 height 33
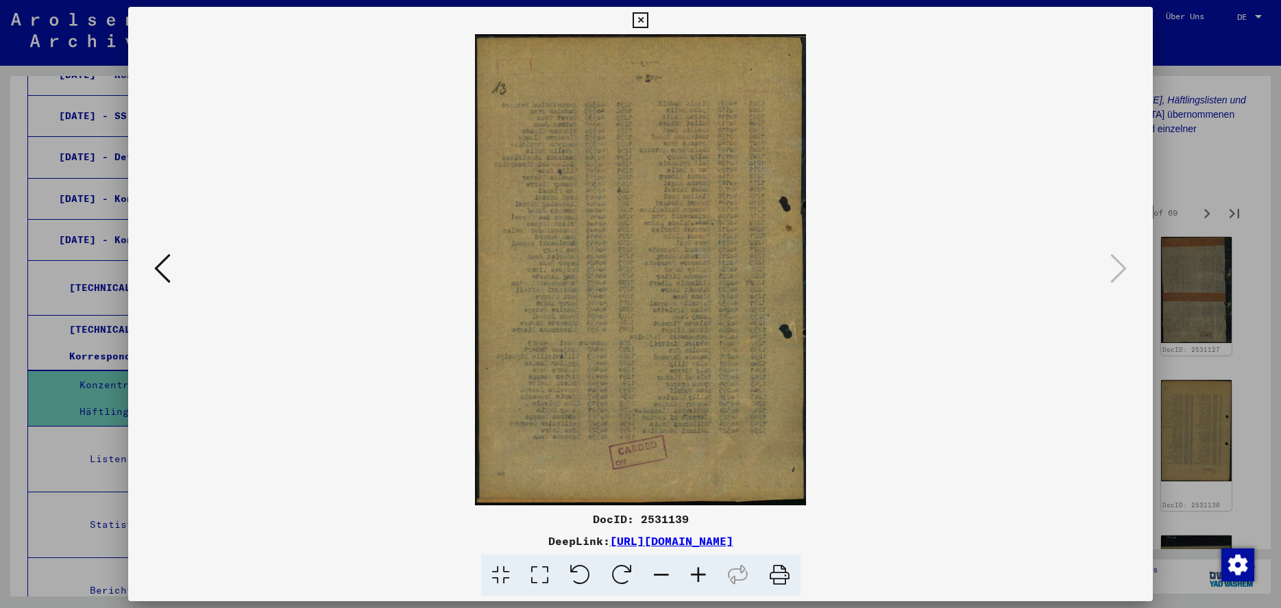
click at [648, 23] on icon at bounding box center [640, 20] width 16 height 16
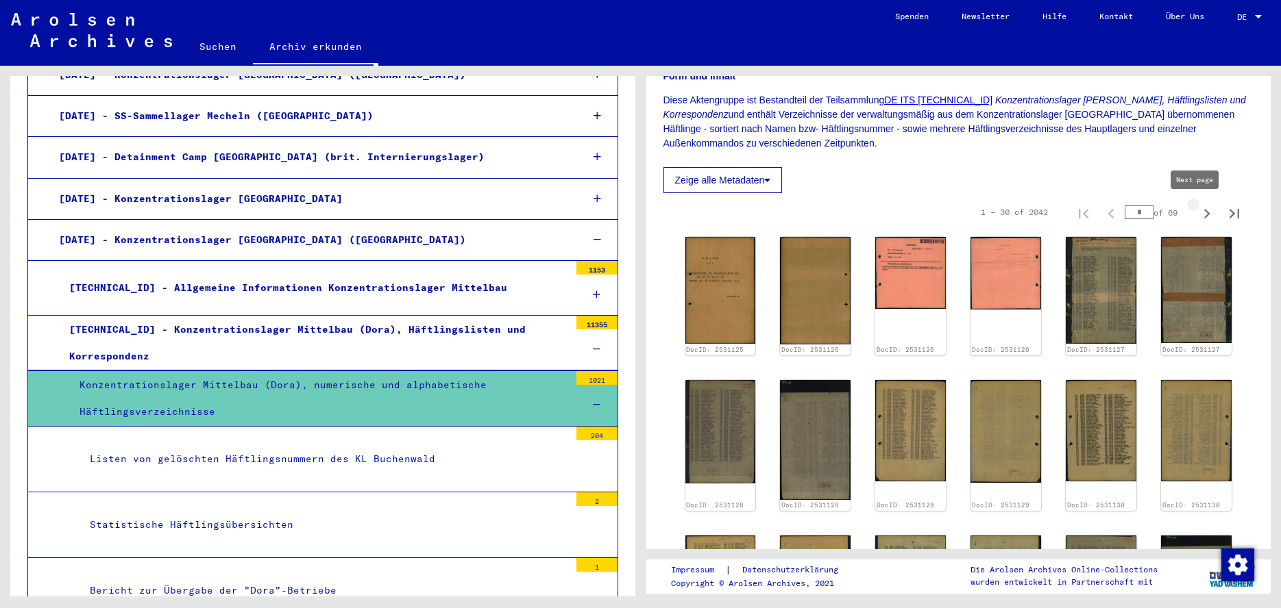
click at [1204, 214] on icon "Next page" at bounding box center [1207, 214] width 6 height 10
type input "*"
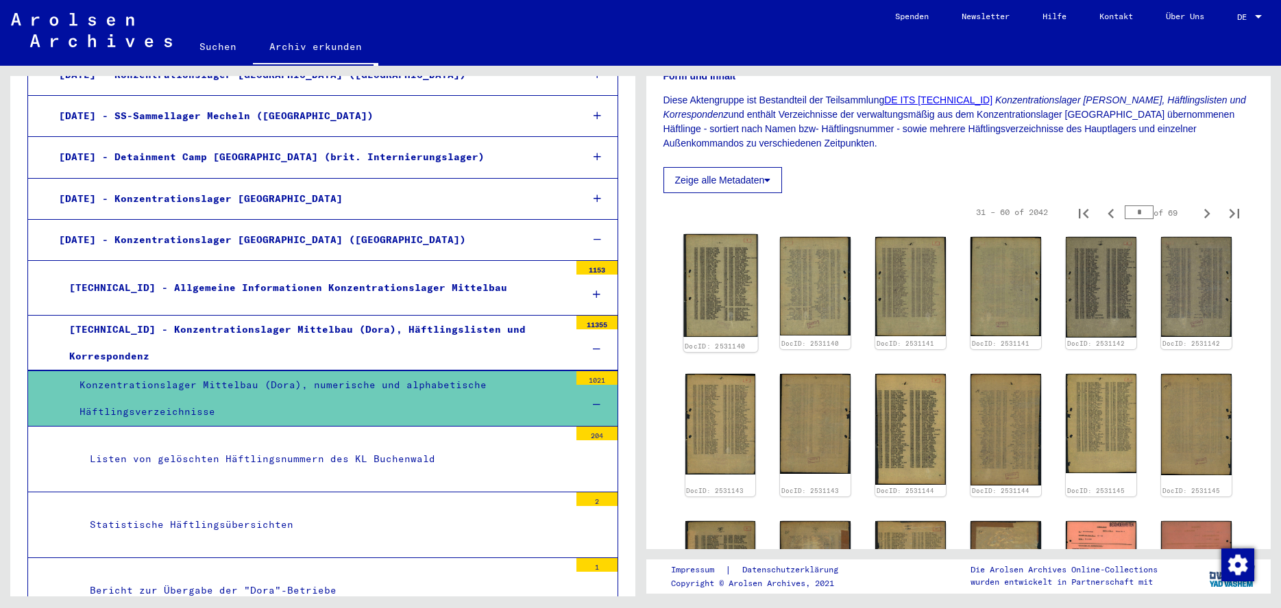
click at [724, 276] on img at bounding box center [720, 285] width 74 height 103
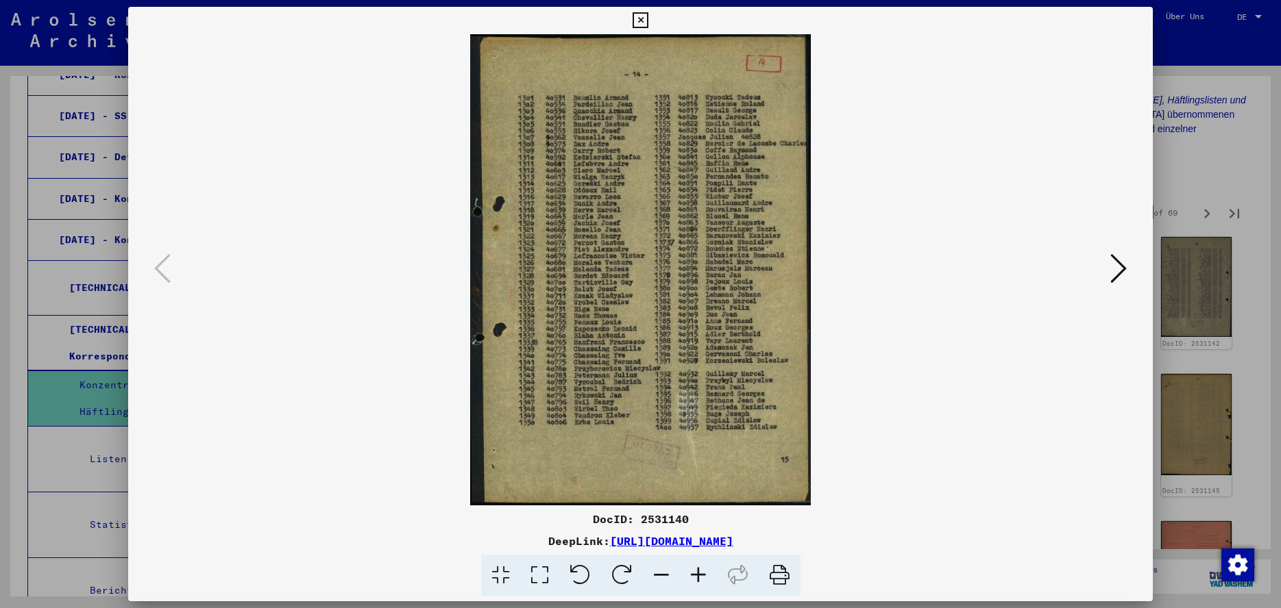
click at [1118, 272] on icon at bounding box center [1118, 268] width 16 height 33
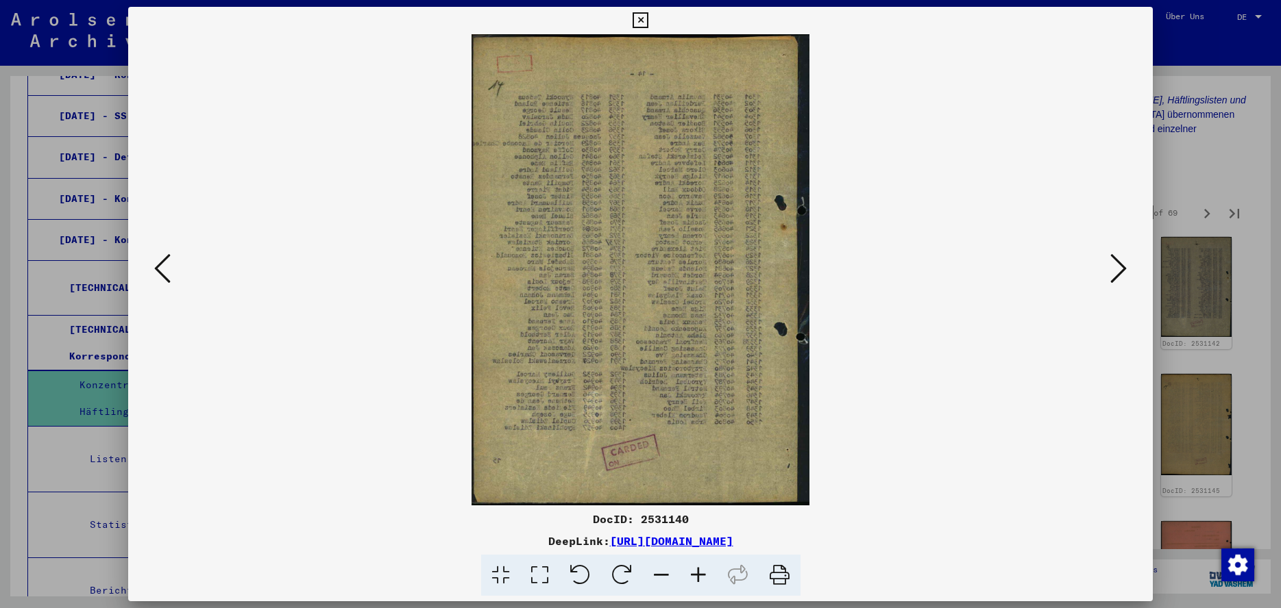
click at [1118, 272] on icon at bounding box center [1118, 268] width 16 height 33
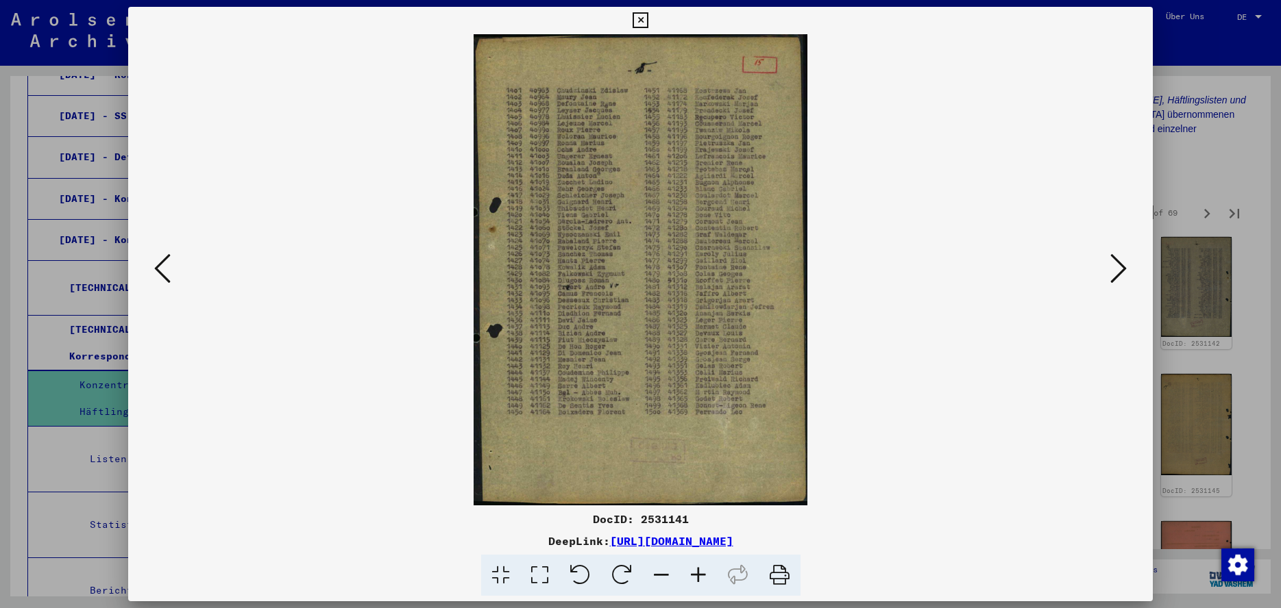
click at [1118, 272] on icon at bounding box center [1118, 268] width 16 height 33
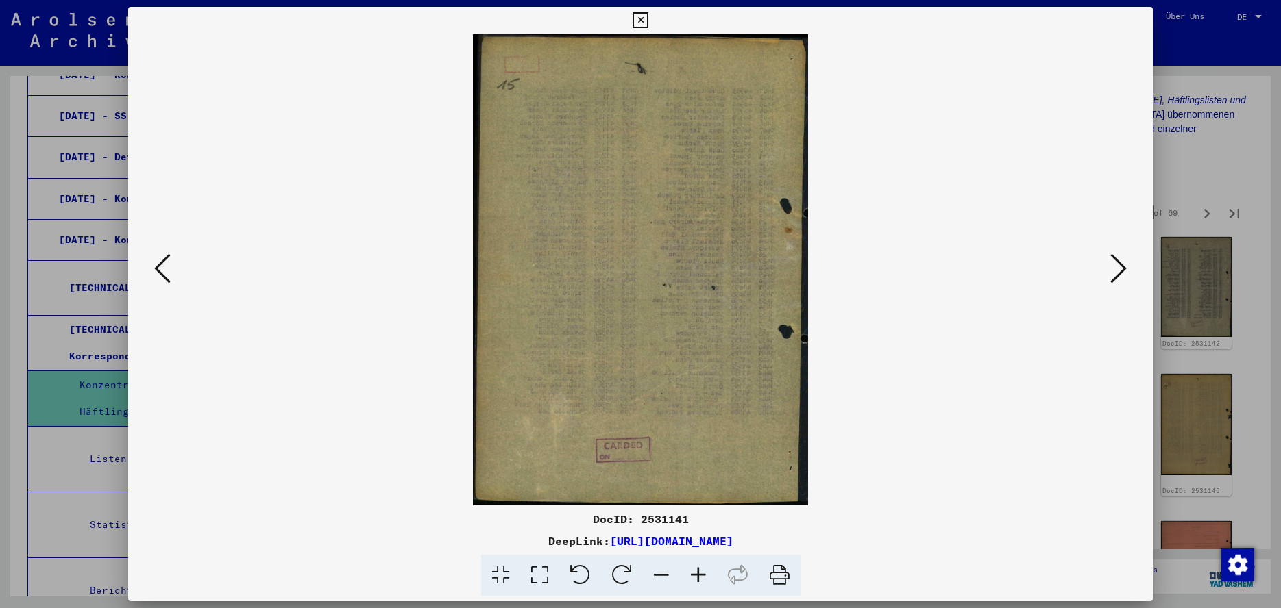
click at [1118, 272] on icon at bounding box center [1118, 268] width 16 height 33
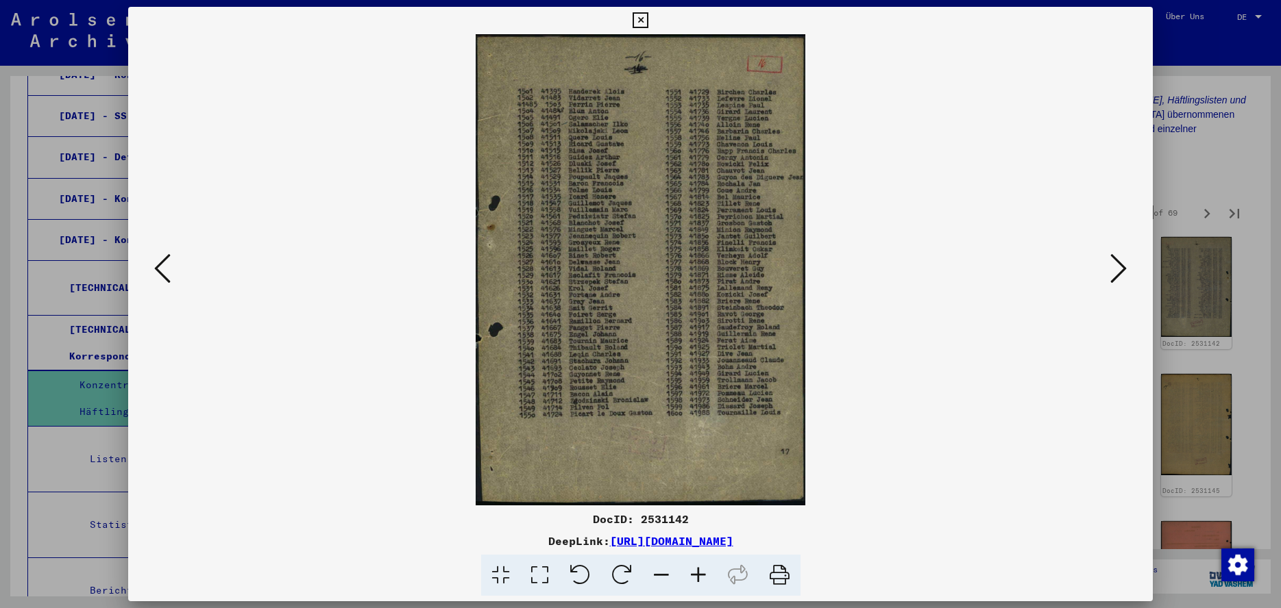
click at [1118, 272] on icon at bounding box center [1118, 268] width 16 height 33
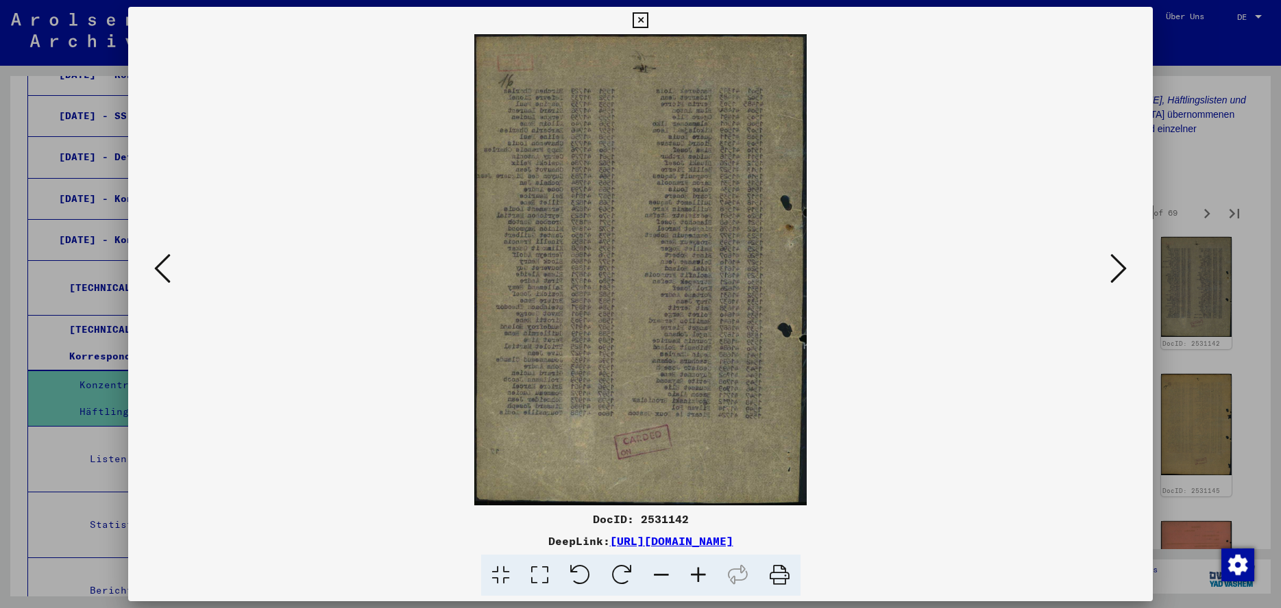
click at [1118, 272] on icon at bounding box center [1118, 268] width 16 height 33
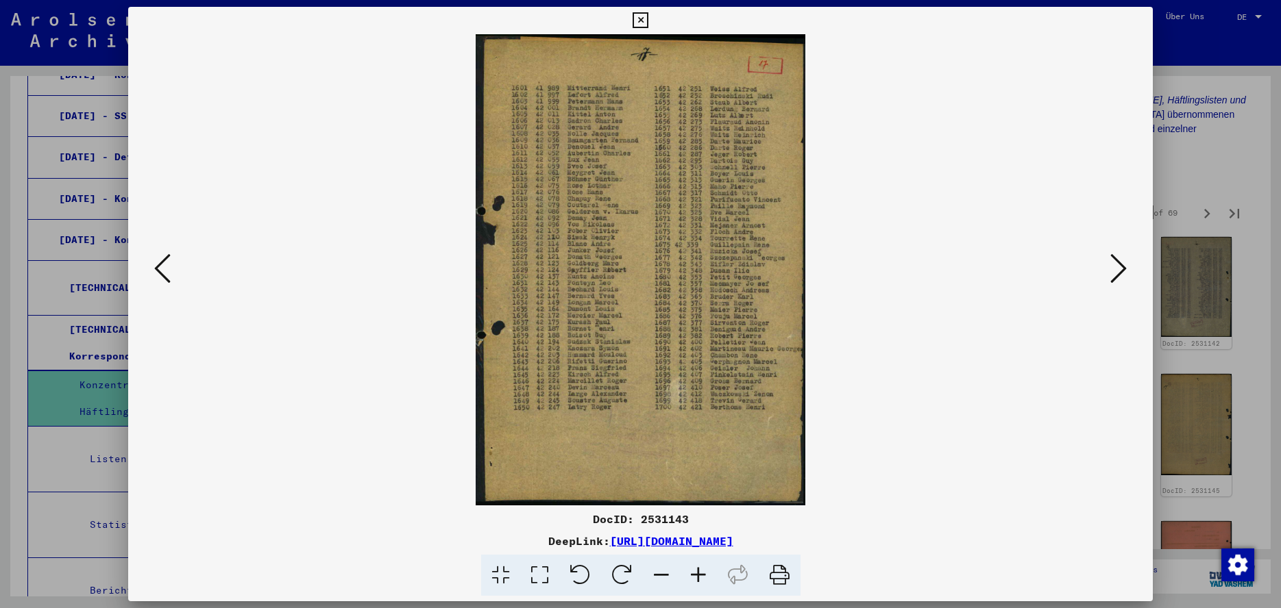
click at [1118, 272] on icon at bounding box center [1118, 268] width 16 height 33
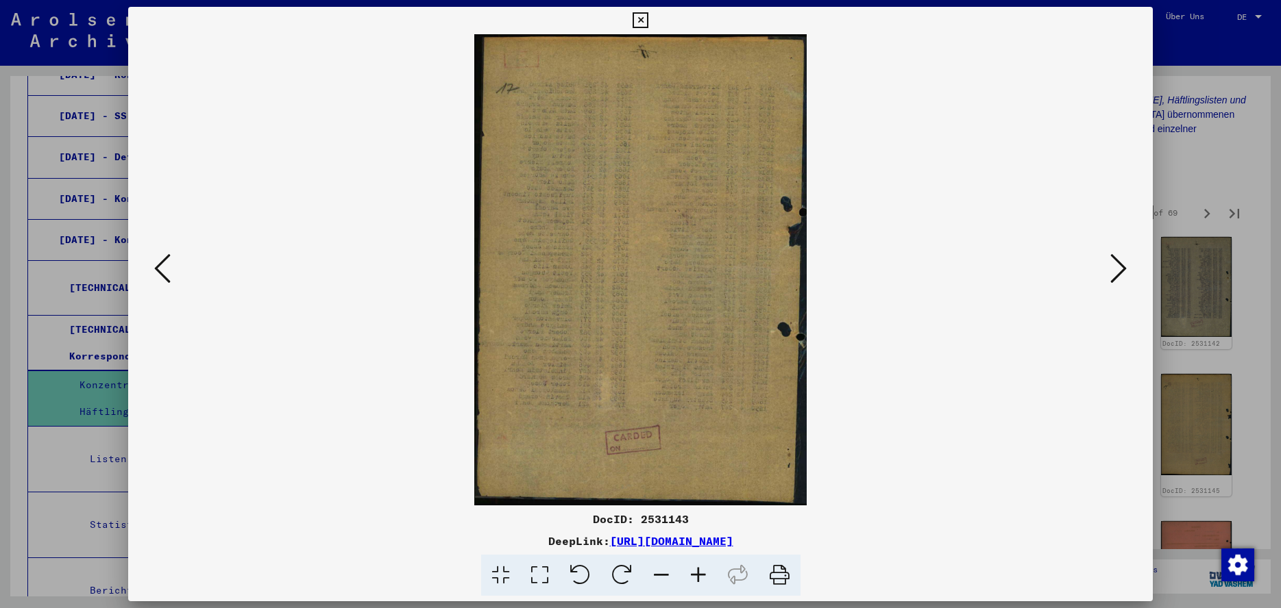
click at [1118, 272] on icon at bounding box center [1118, 268] width 16 height 33
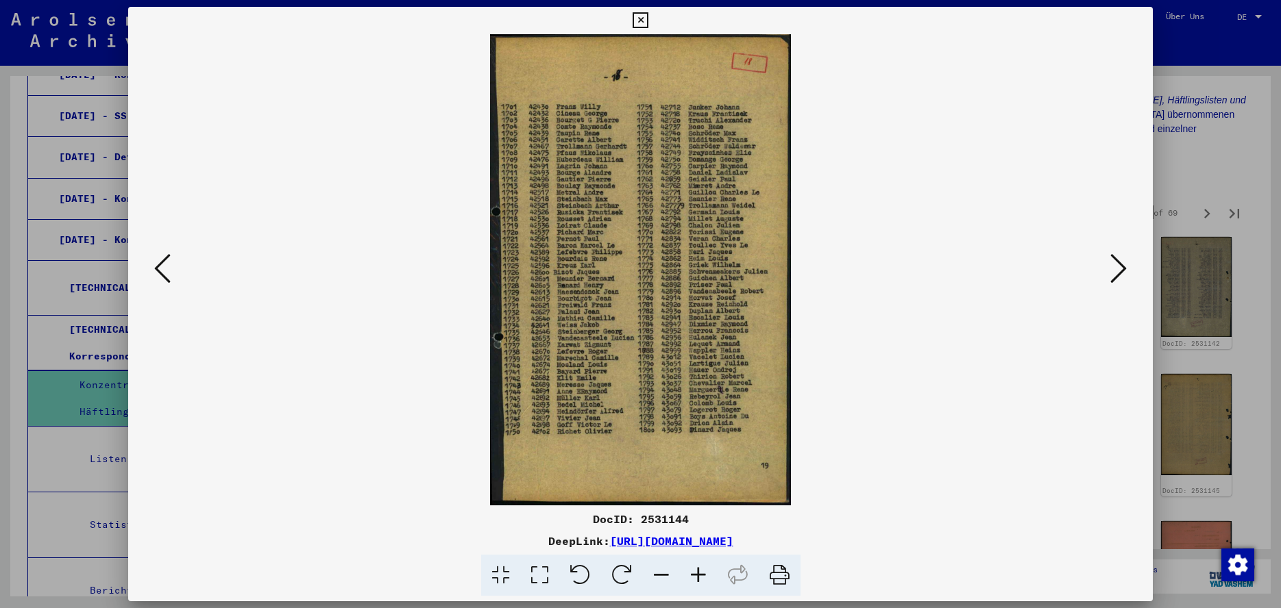
click at [1118, 272] on icon at bounding box center [1118, 268] width 16 height 33
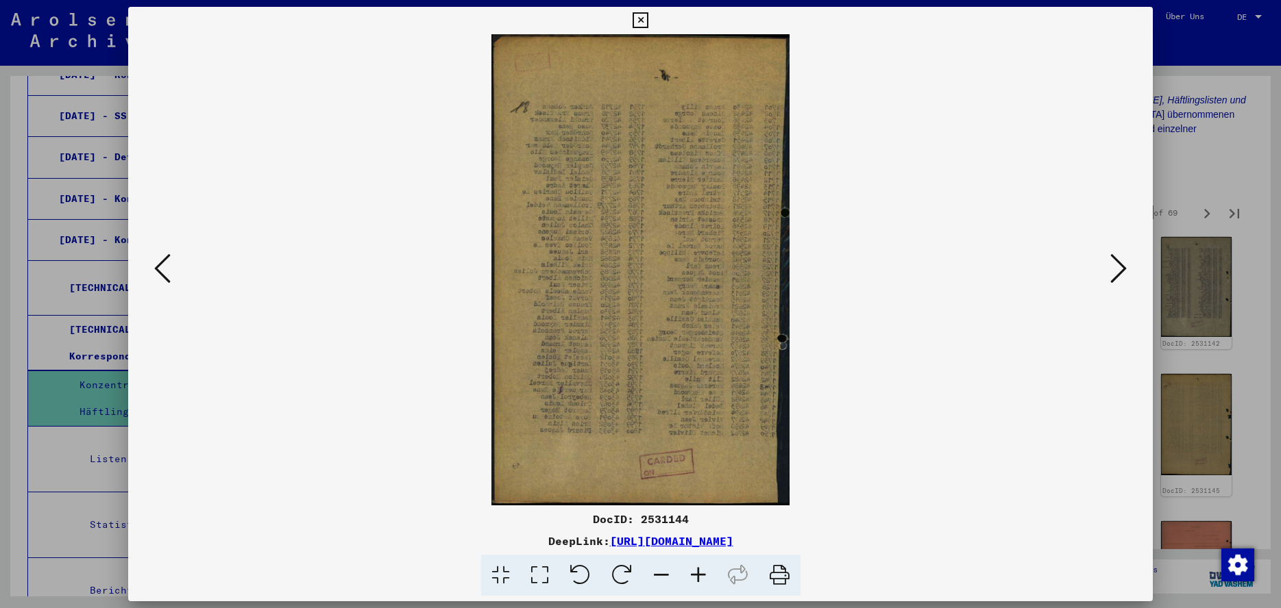
click at [648, 20] on icon at bounding box center [640, 20] width 16 height 16
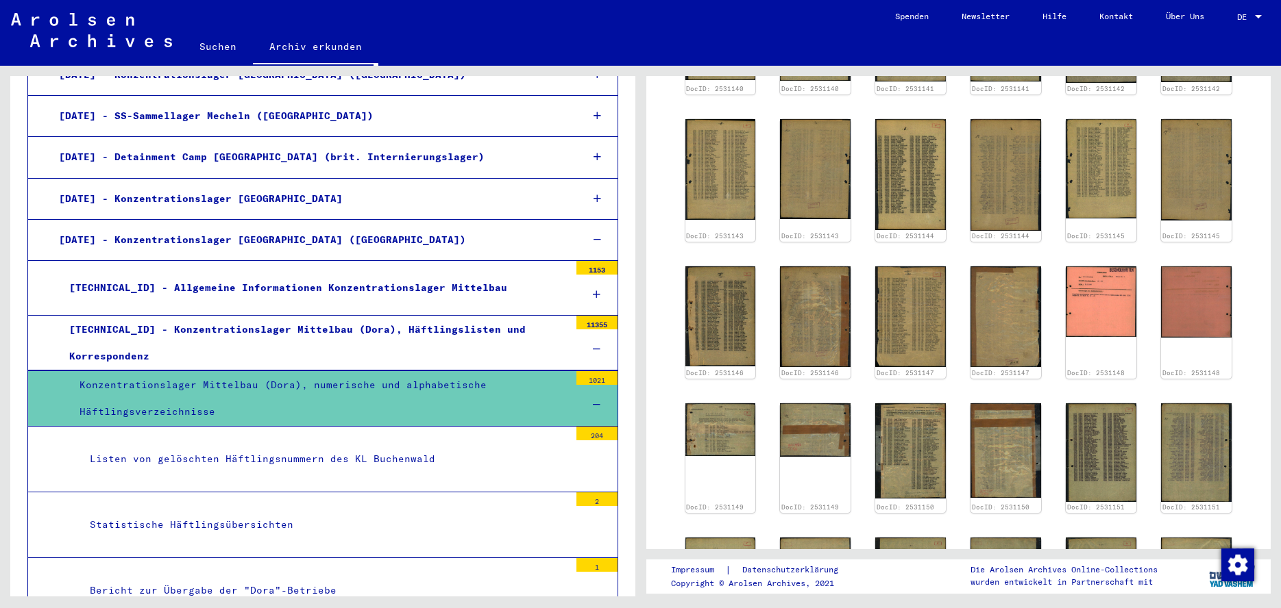
scroll to position [542, 0]
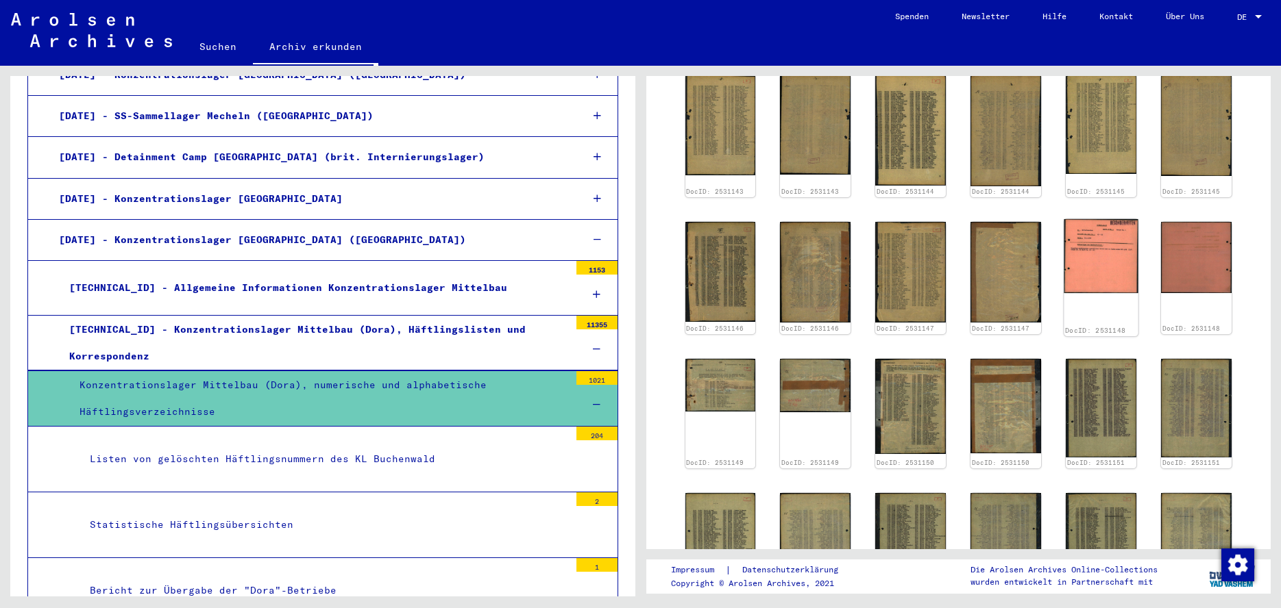
click at [1098, 255] on img at bounding box center [1101, 256] width 74 height 74
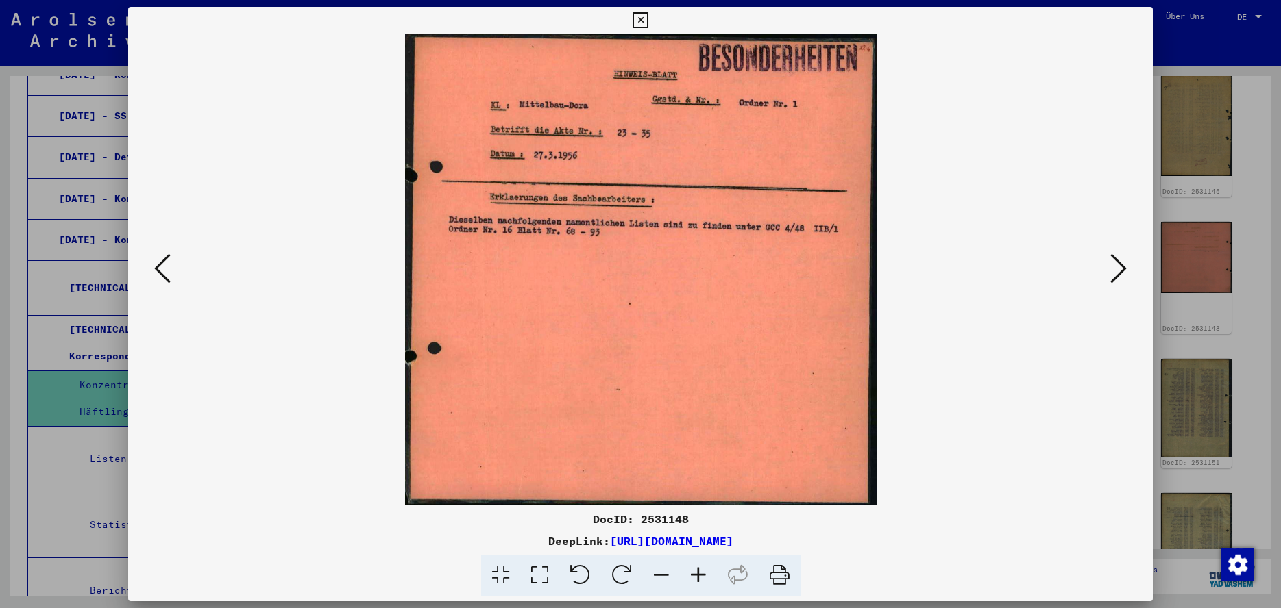
click at [1124, 272] on icon at bounding box center [1118, 268] width 16 height 33
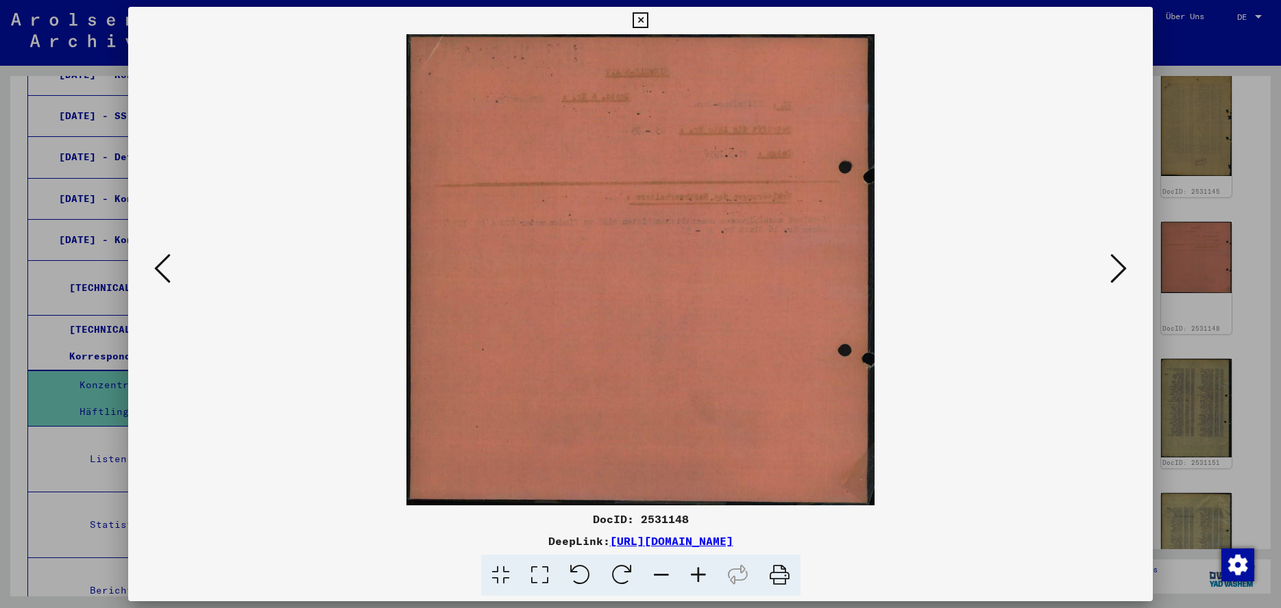
click at [1124, 272] on icon at bounding box center [1118, 268] width 16 height 33
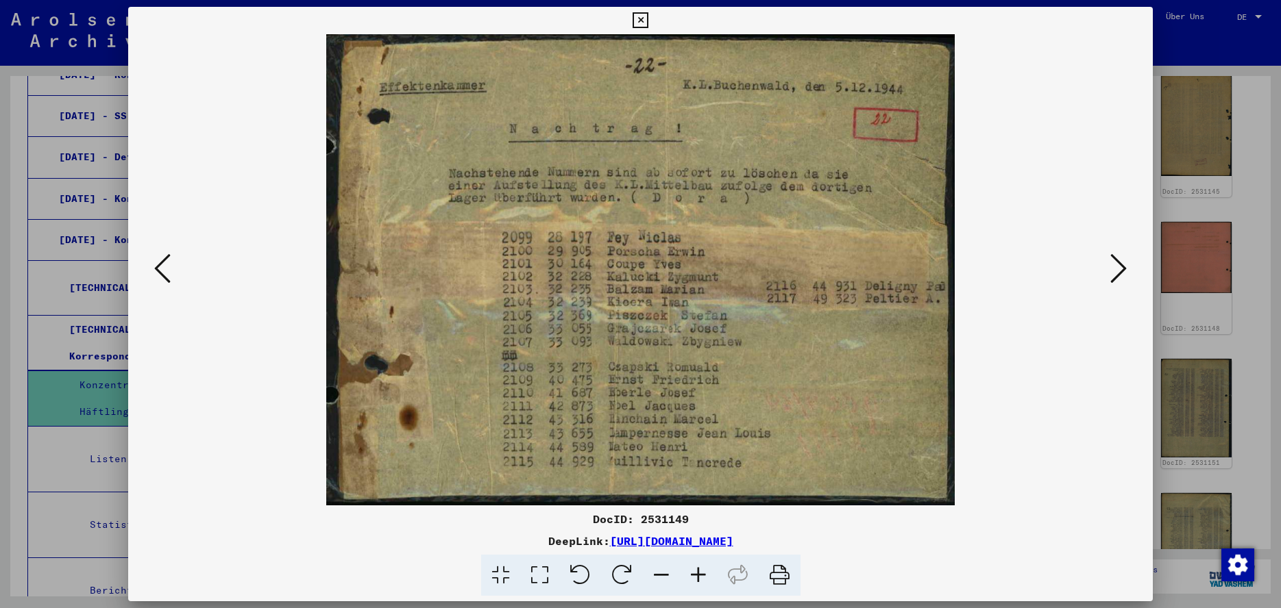
click at [1124, 272] on icon at bounding box center [1118, 268] width 16 height 33
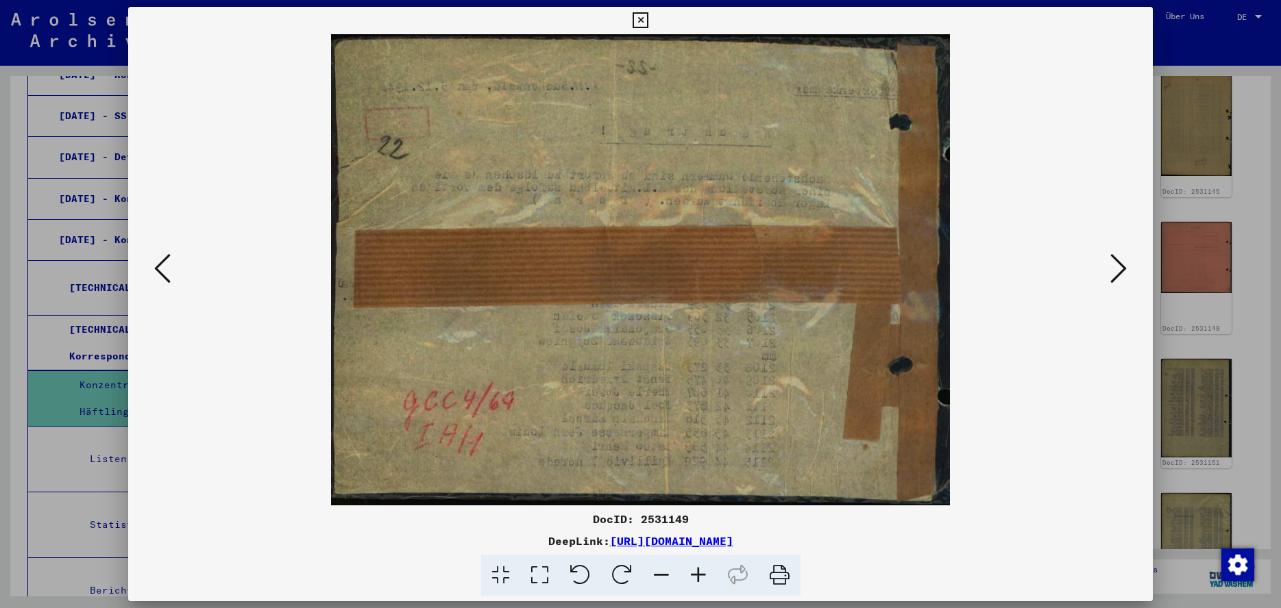
click at [1124, 272] on icon at bounding box center [1118, 268] width 16 height 33
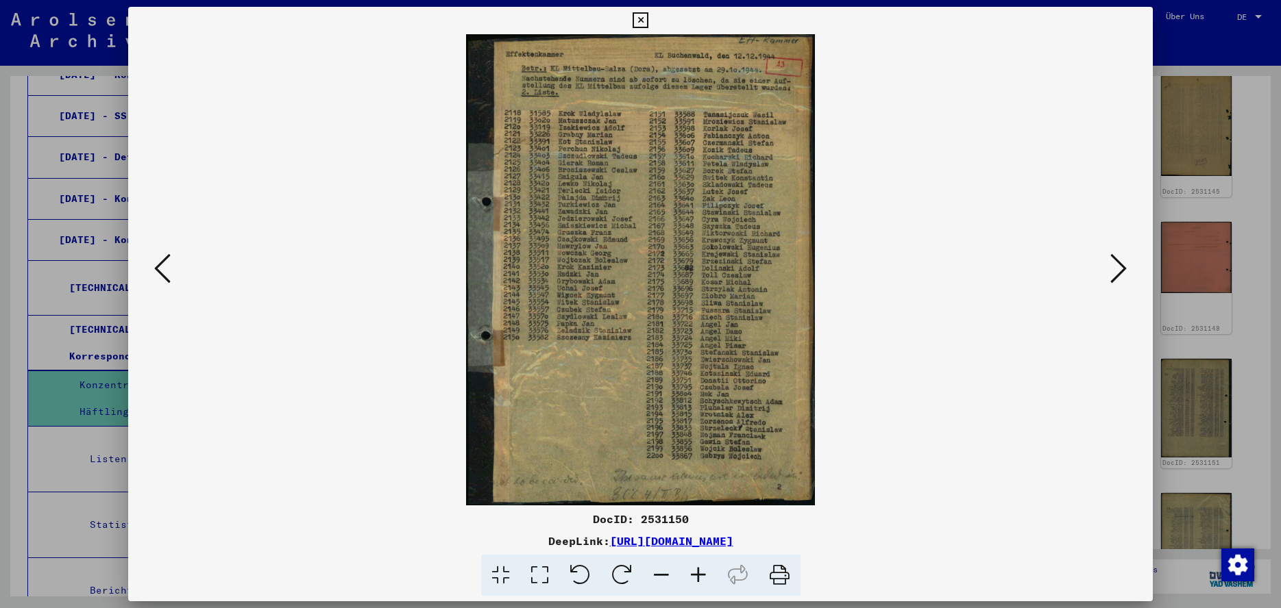
click at [1124, 272] on icon at bounding box center [1118, 268] width 16 height 33
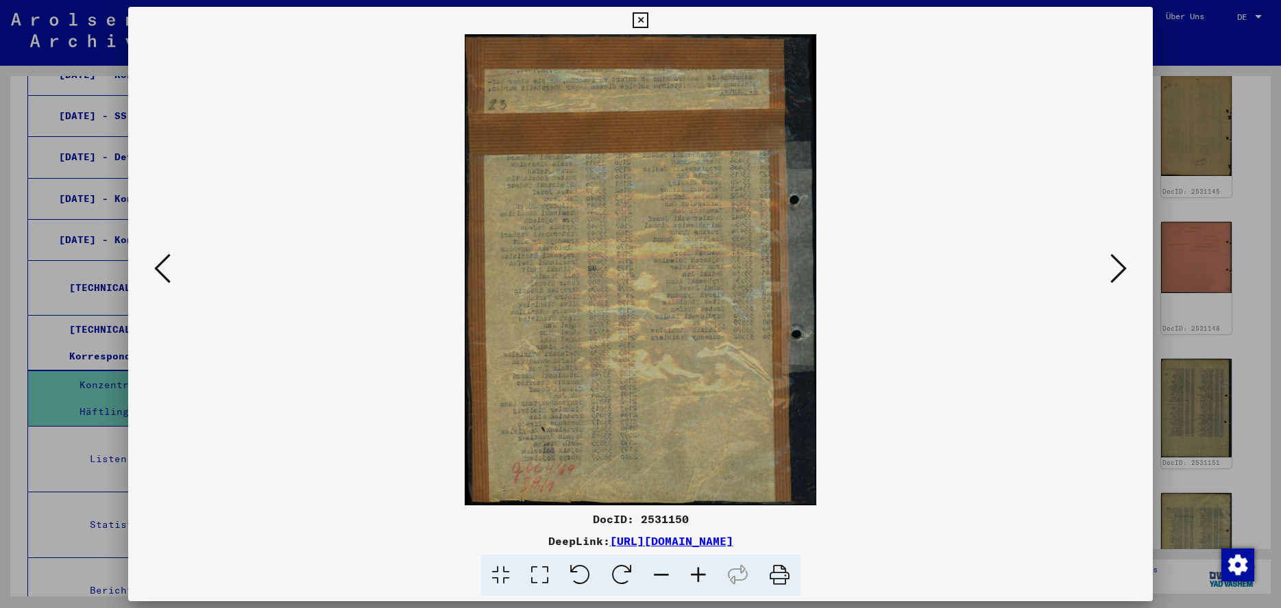
click at [1124, 272] on icon at bounding box center [1118, 268] width 16 height 33
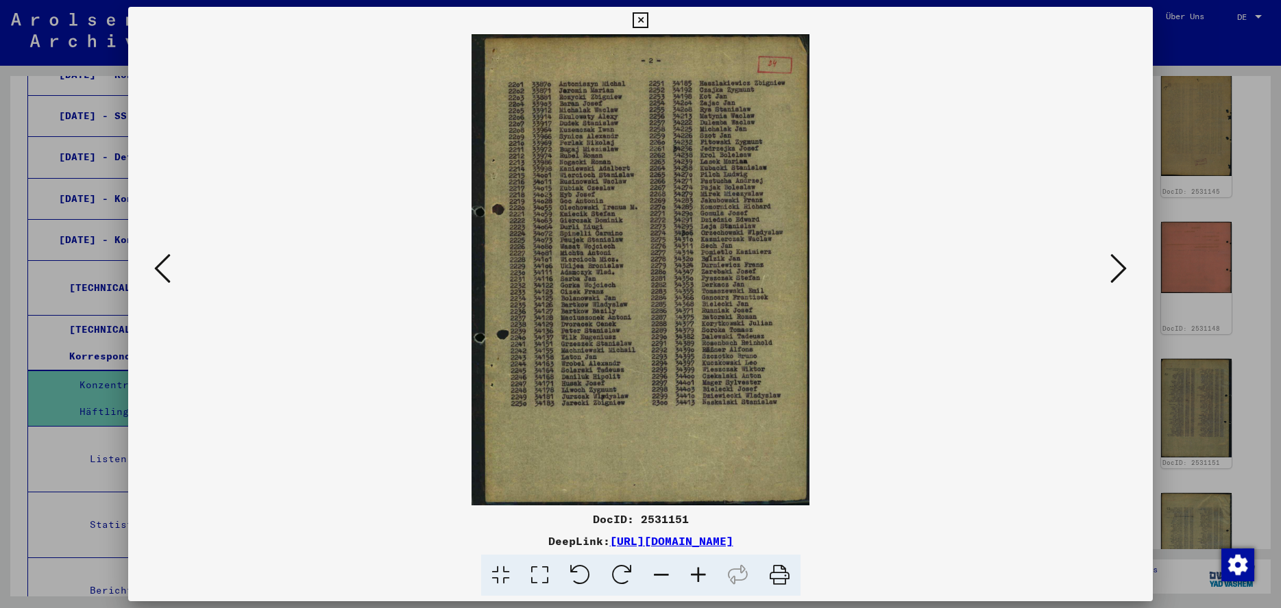
click at [1124, 272] on icon at bounding box center [1118, 268] width 16 height 33
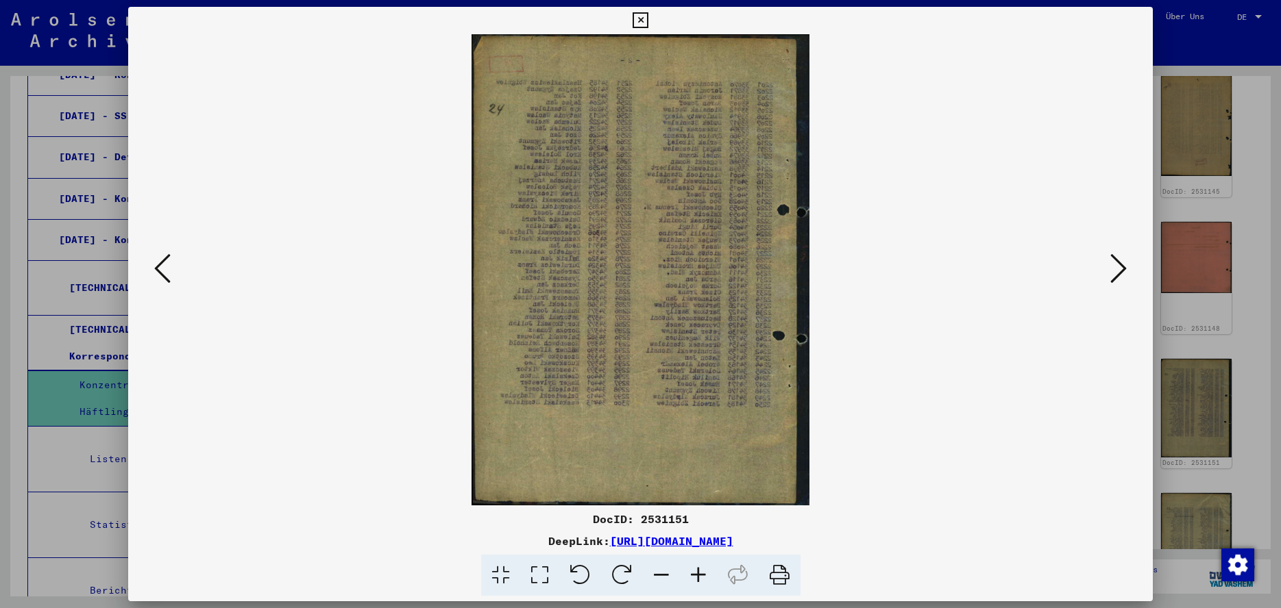
click at [1124, 272] on icon at bounding box center [1118, 268] width 16 height 33
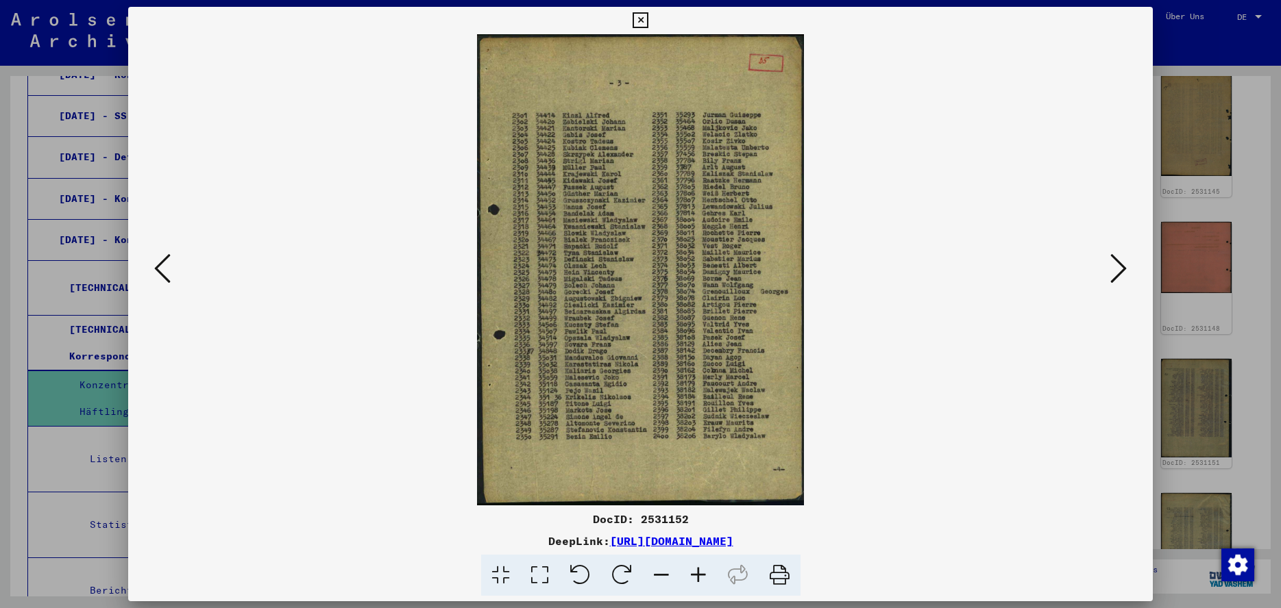
click at [648, 25] on icon at bounding box center [640, 20] width 16 height 16
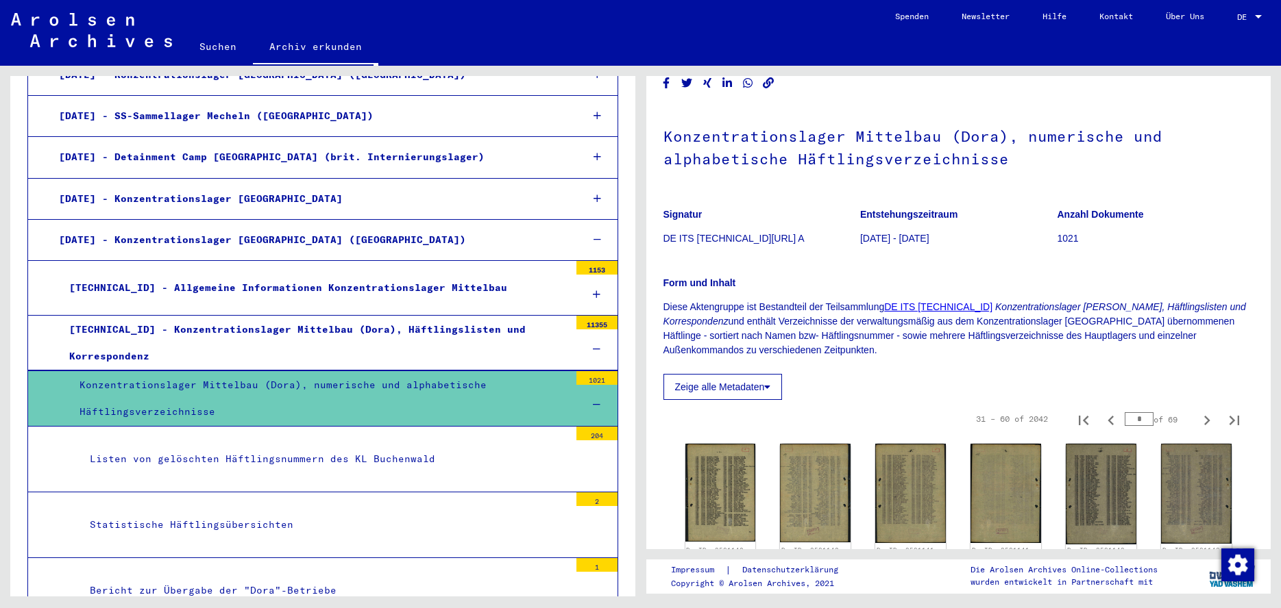
scroll to position [130, 0]
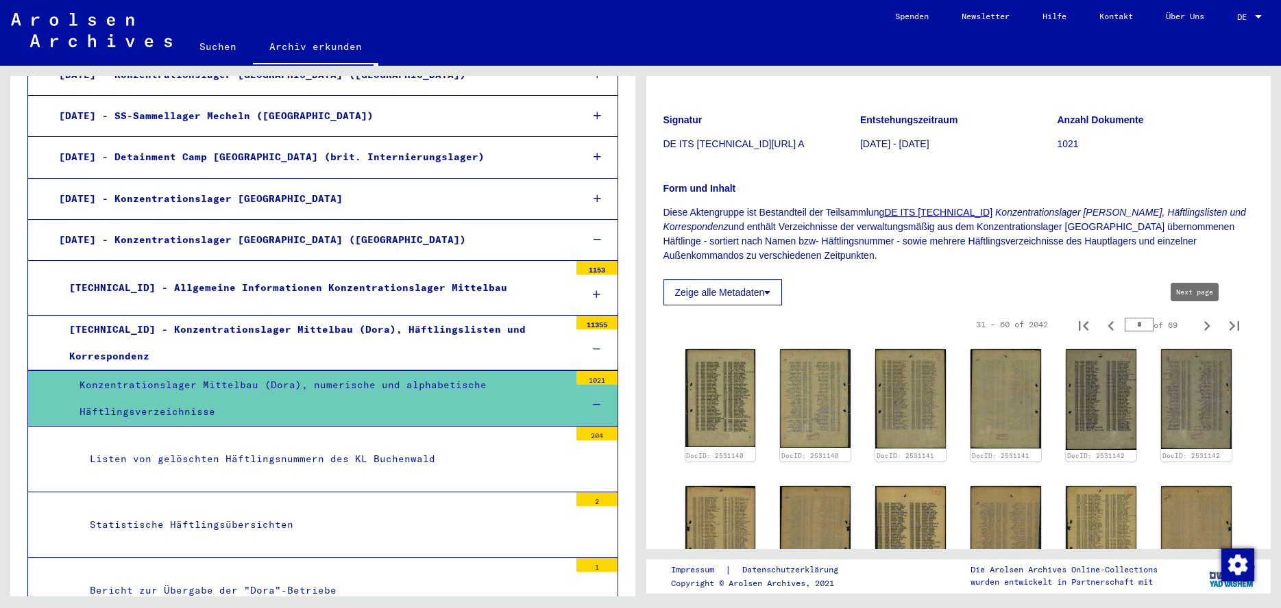
click at [1197, 323] on icon "Next page" at bounding box center [1206, 326] width 19 height 19
type input "*"
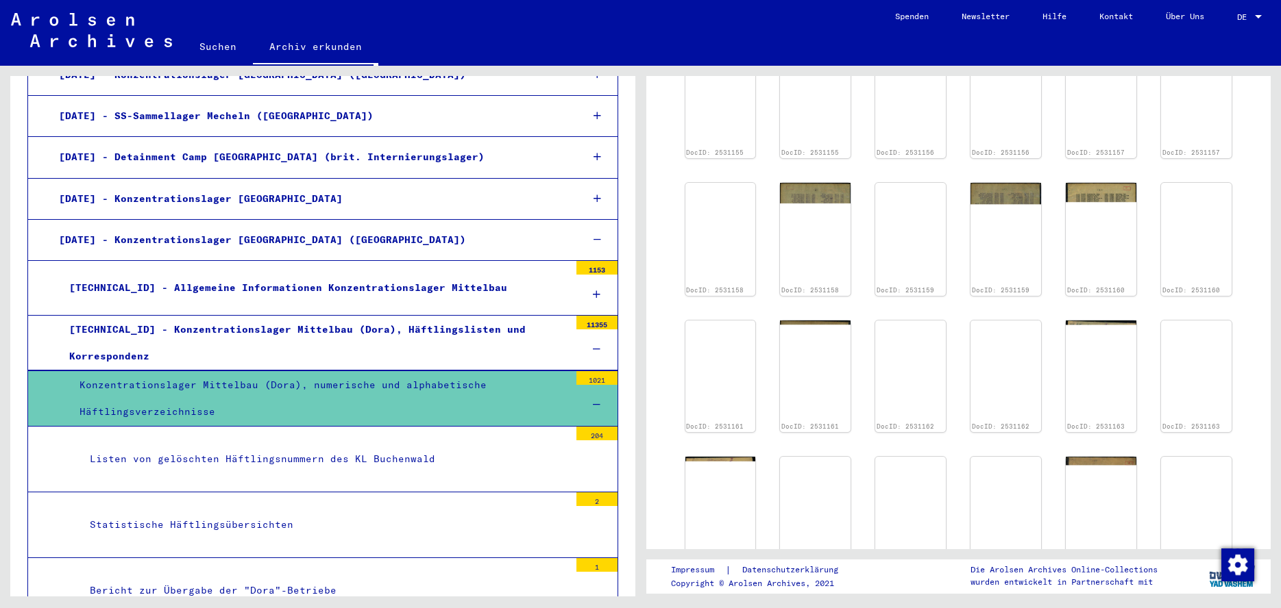
scroll to position [447, 0]
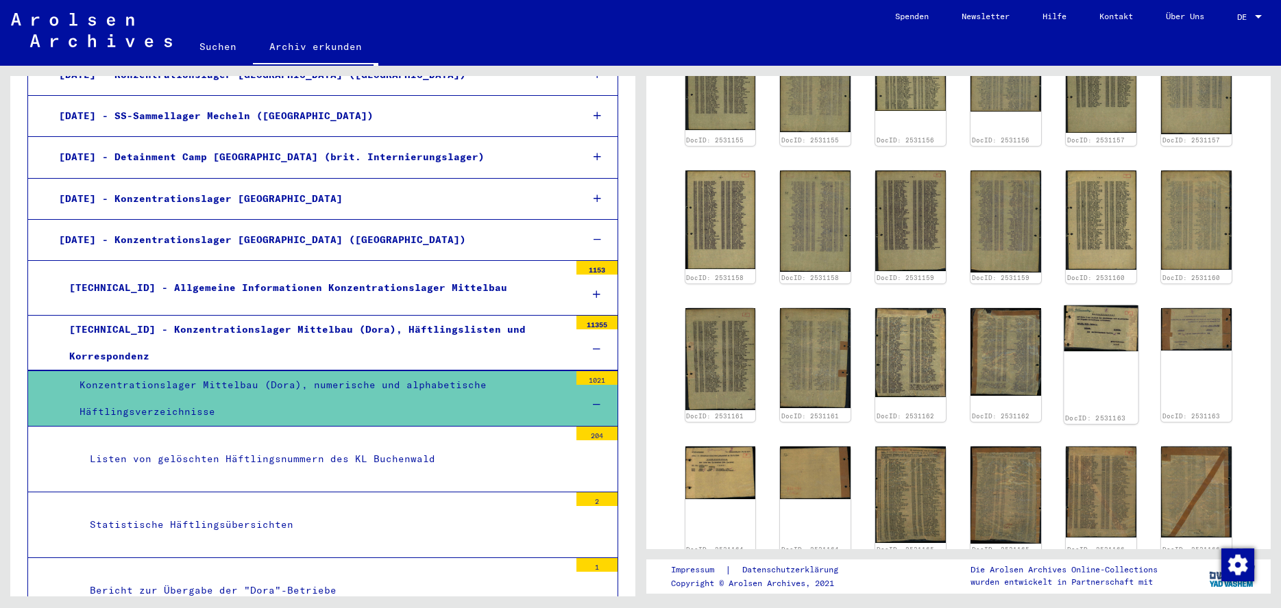
click at [1105, 330] on img at bounding box center [1101, 329] width 74 height 46
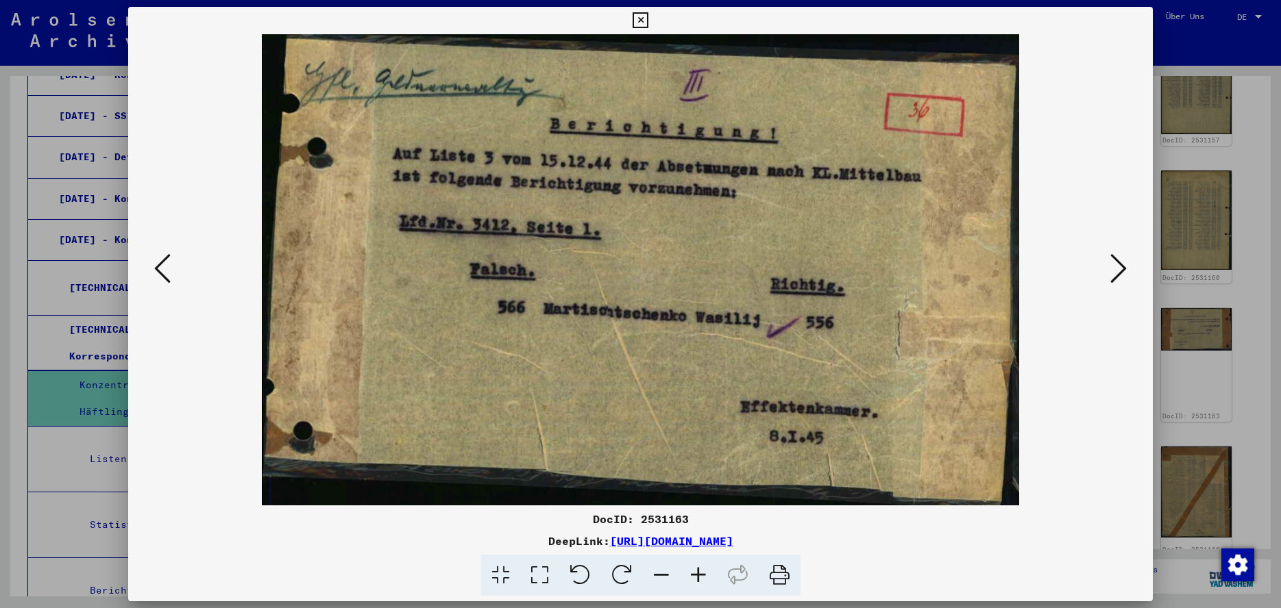
click at [1121, 272] on icon at bounding box center [1118, 268] width 16 height 33
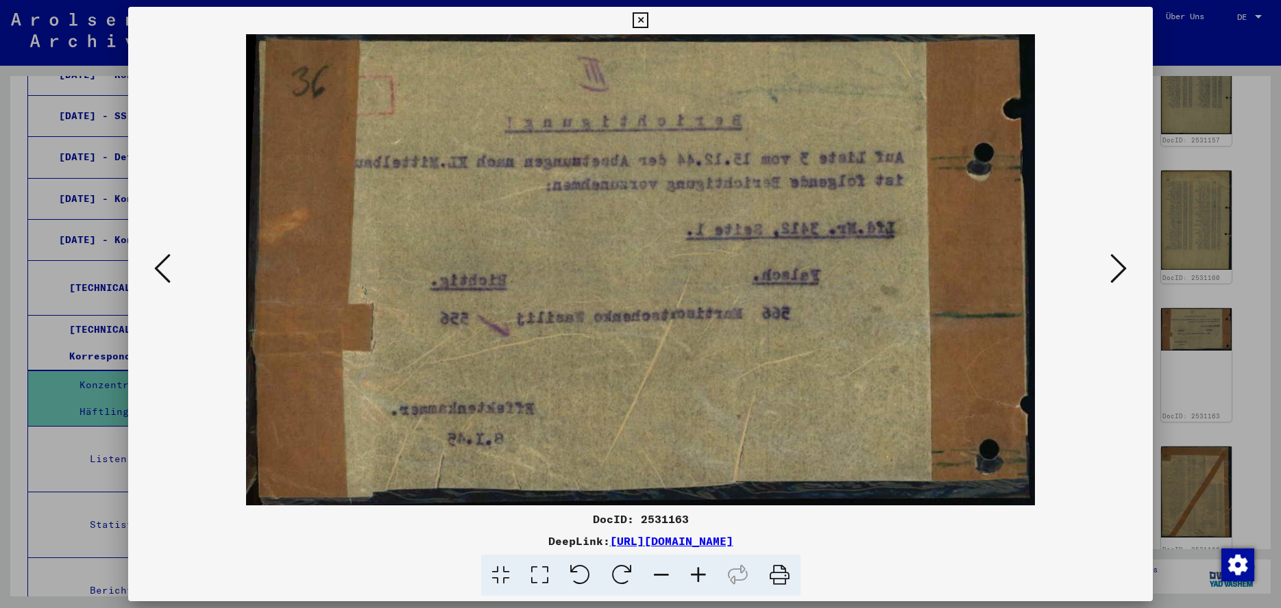
click at [1121, 272] on icon at bounding box center [1118, 268] width 16 height 33
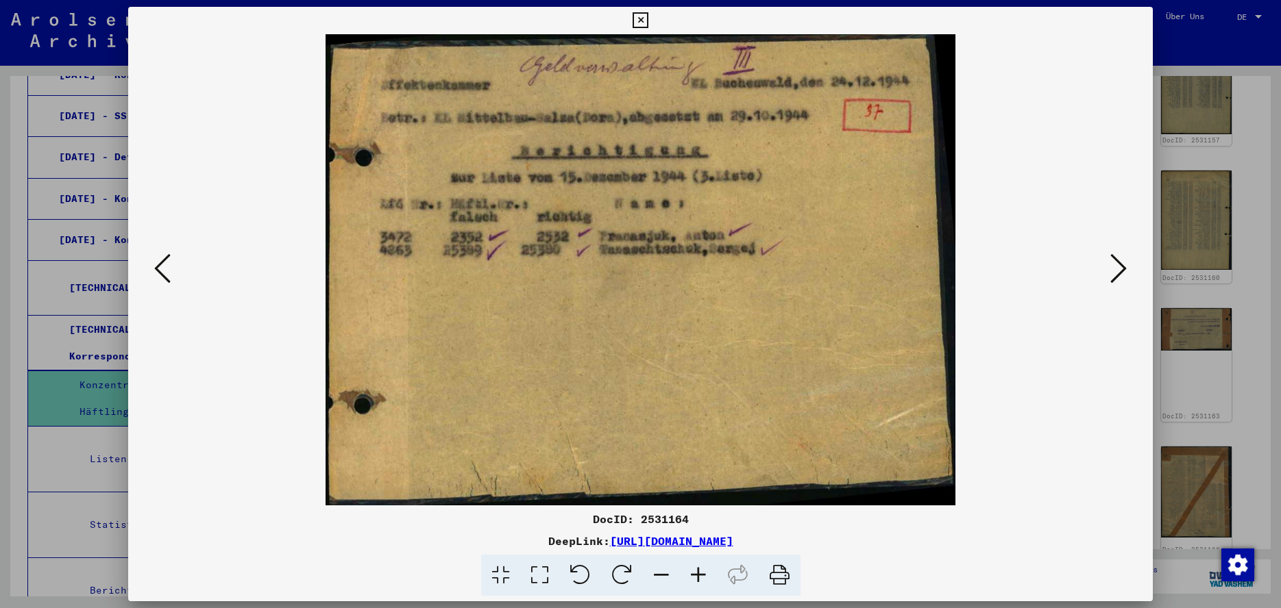
click at [1121, 272] on icon at bounding box center [1118, 268] width 16 height 33
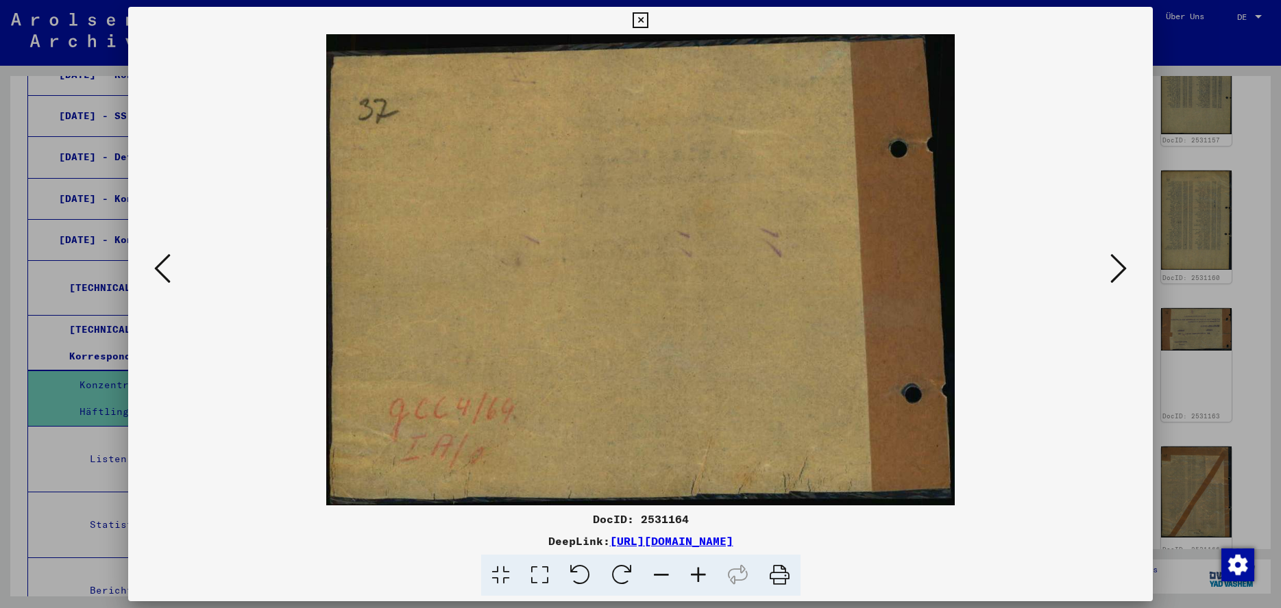
click at [1121, 272] on icon at bounding box center [1118, 268] width 16 height 33
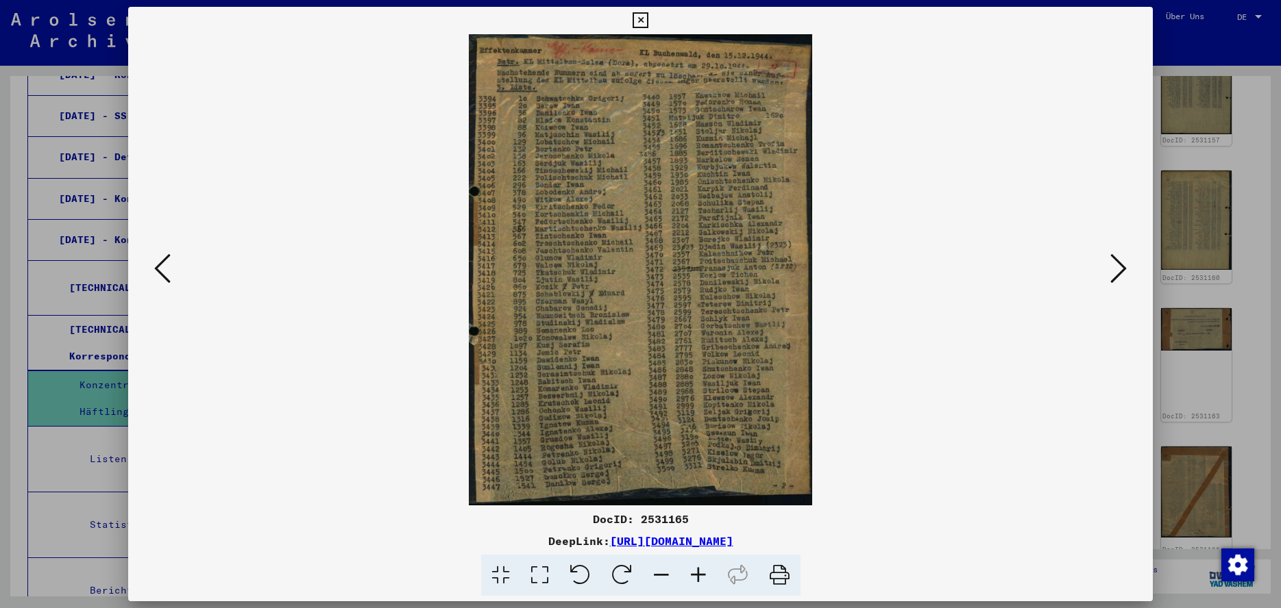
click at [543, 576] on icon at bounding box center [539, 576] width 39 height 42
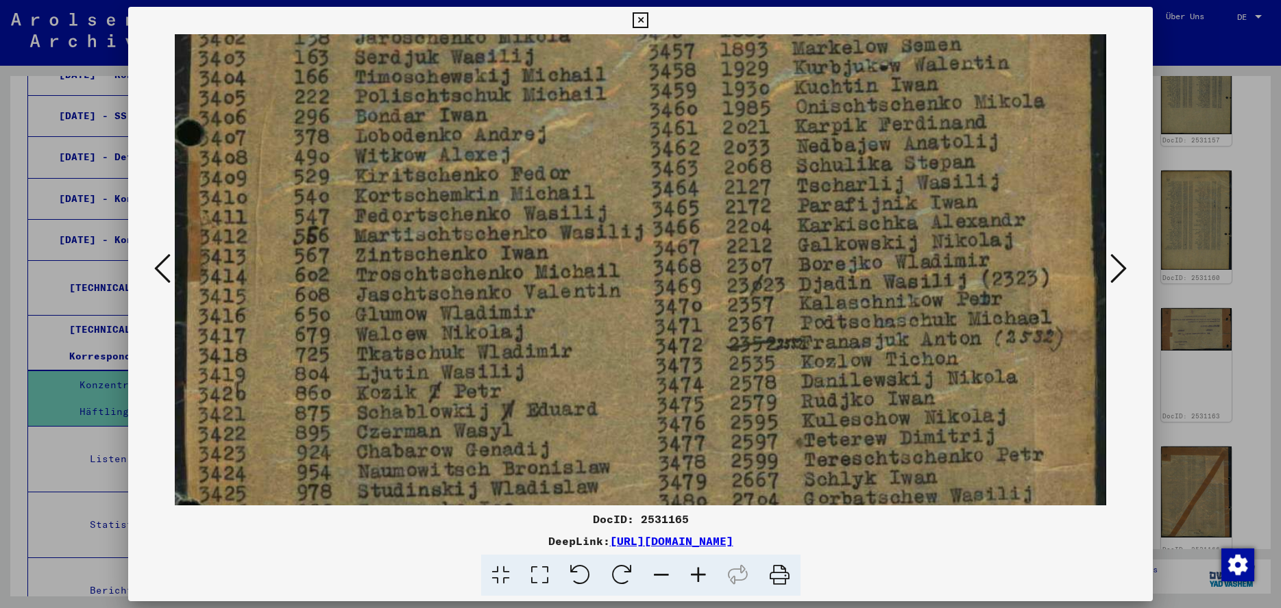
drag, startPoint x: 960, startPoint y: 363, endPoint x: 972, endPoint y: 37, distance: 326.4
click at [974, 36] on img at bounding box center [640, 347] width 931 height 1280
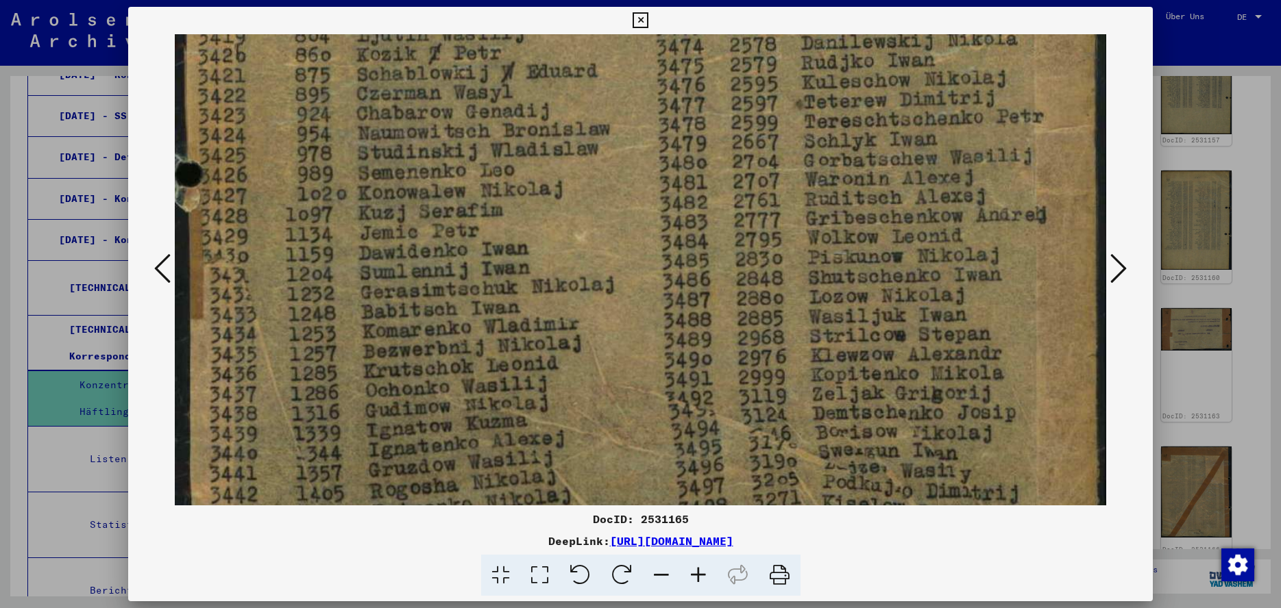
drag, startPoint x: 911, startPoint y: 378, endPoint x: 874, endPoint y: 38, distance: 341.1
click at [874, 38] on img at bounding box center [640, 8] width 931 height 1280
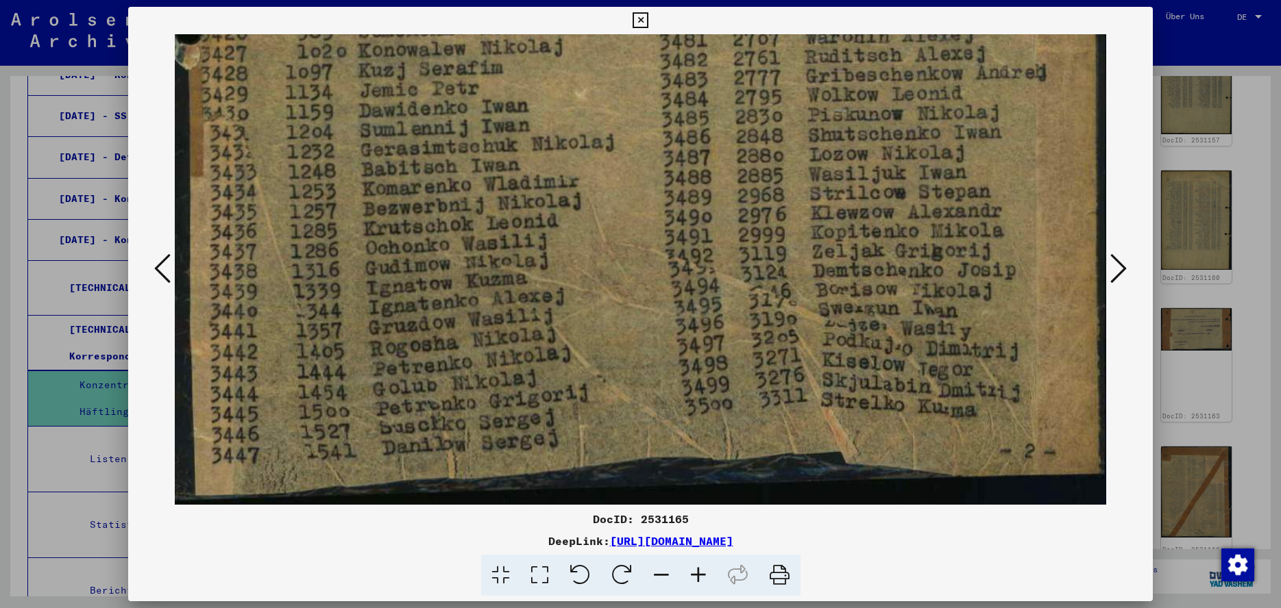
drag, startPoint x: 936, startPoint y: 383, endPoint x: 942, endPoint y: 199, distance: 183.7
click at [1124, 274] on icon at bounding box center [1118, 268] width 16 height 33
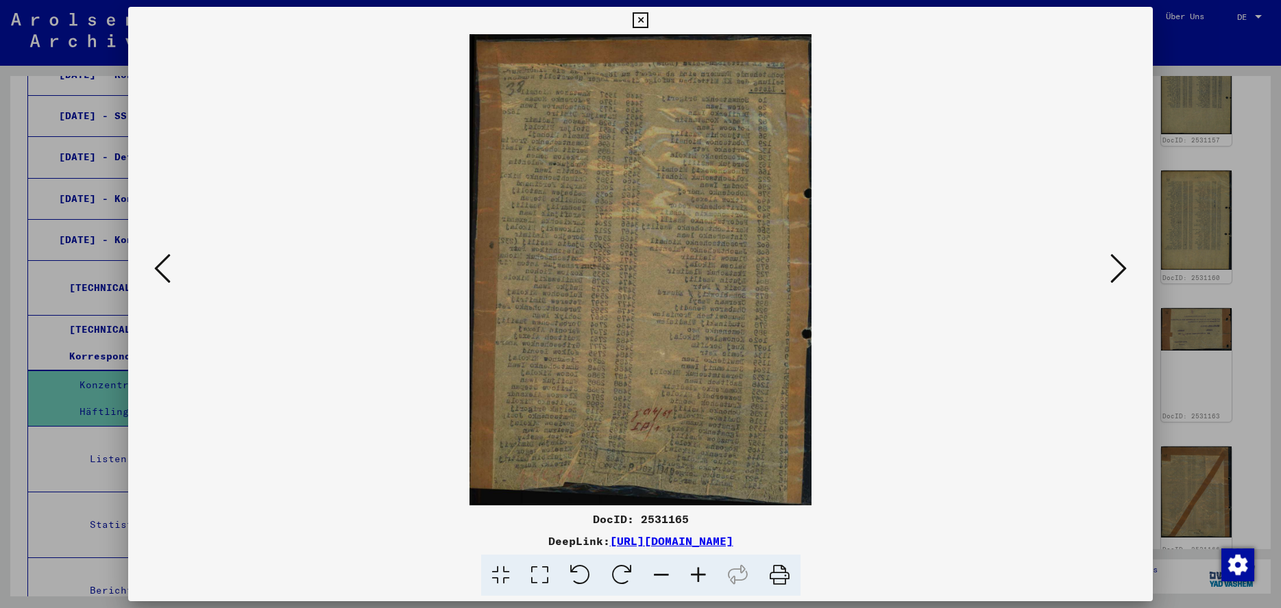
click at [1122, 274] on icon at bounding box center [1118, 268] width 16 height 33
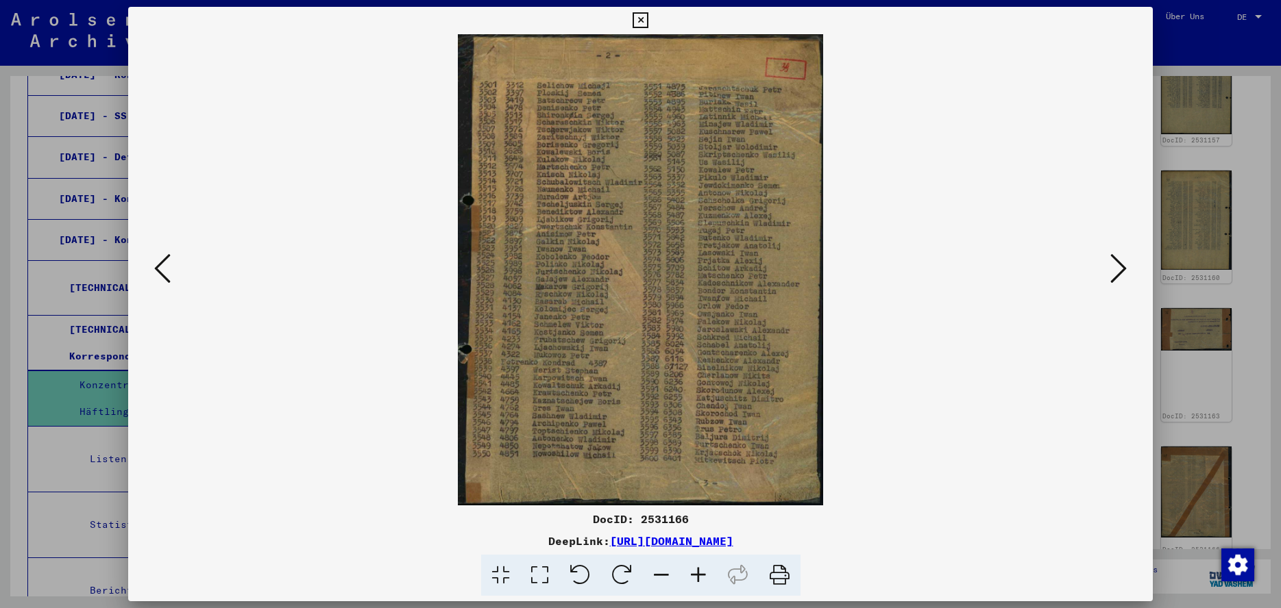
click at [1122, 274] on icon at bounding box center [1118, 268] width 16 height 33
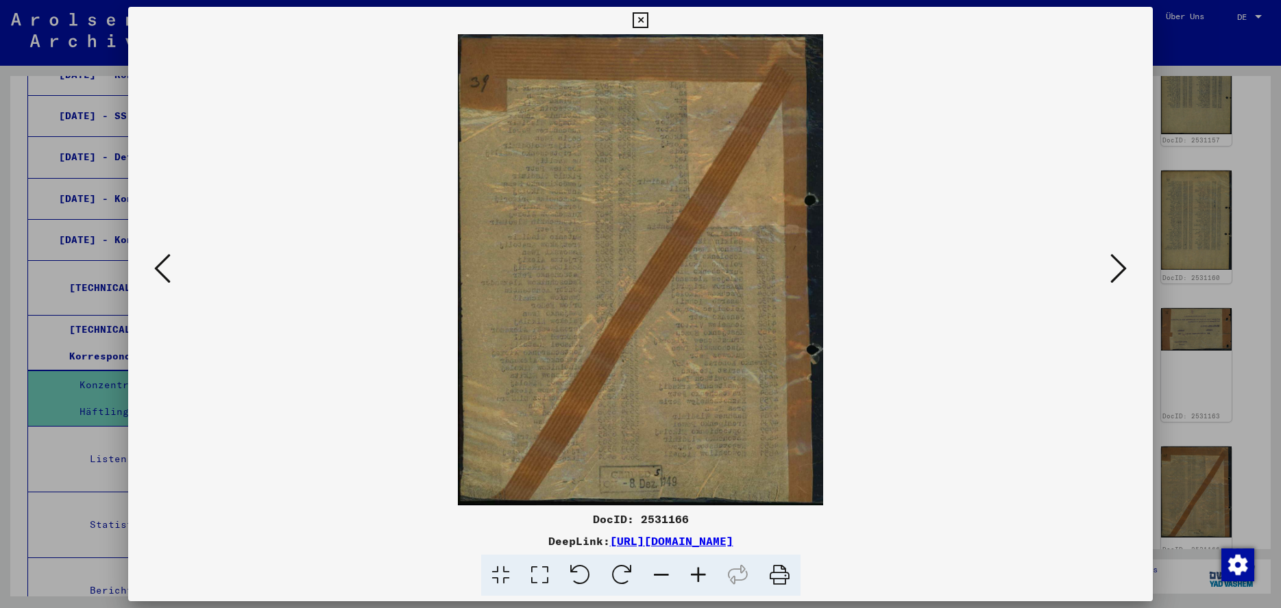
click at [1122, 274] on icon at bounding box center [1118, 268] width 16 height 33
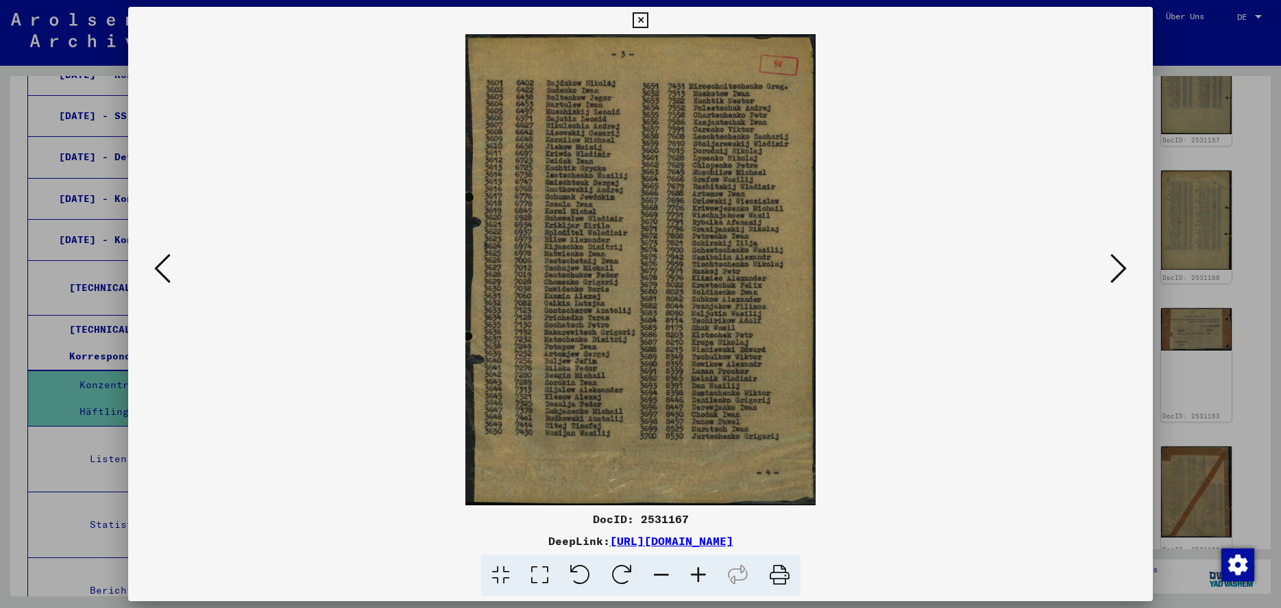
click at [1122, 274] on icon at bounding box center [1118, 268] width 16 height 33
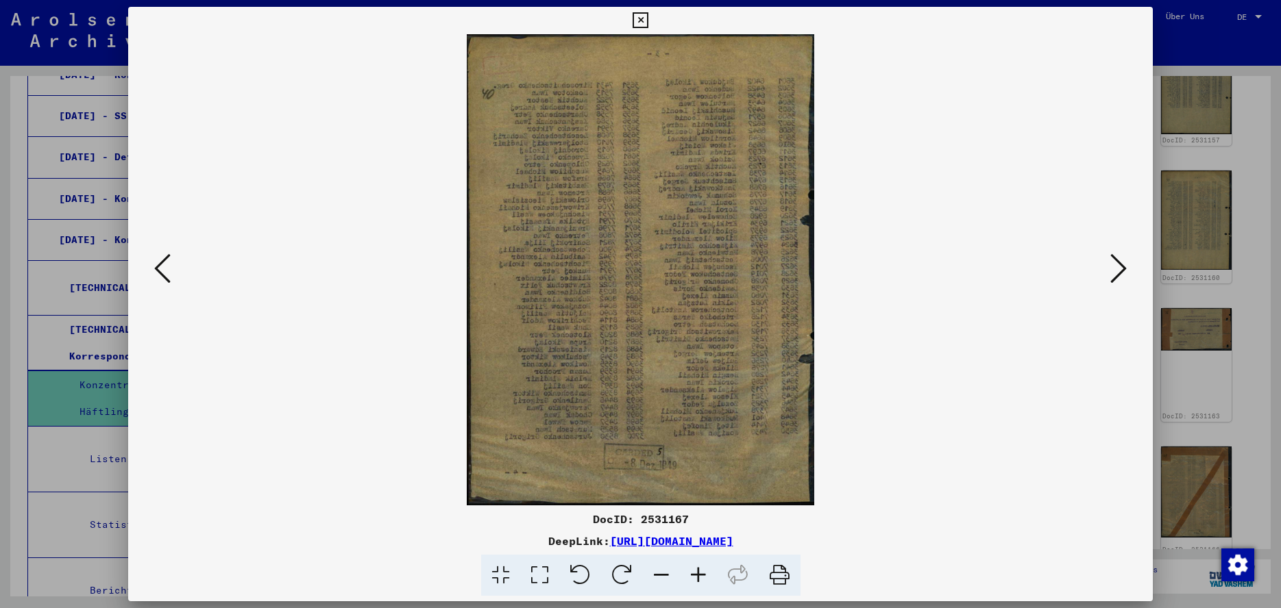
click at [1122, 274] on icon at bounding box center [1118, 268] width 16 height 33
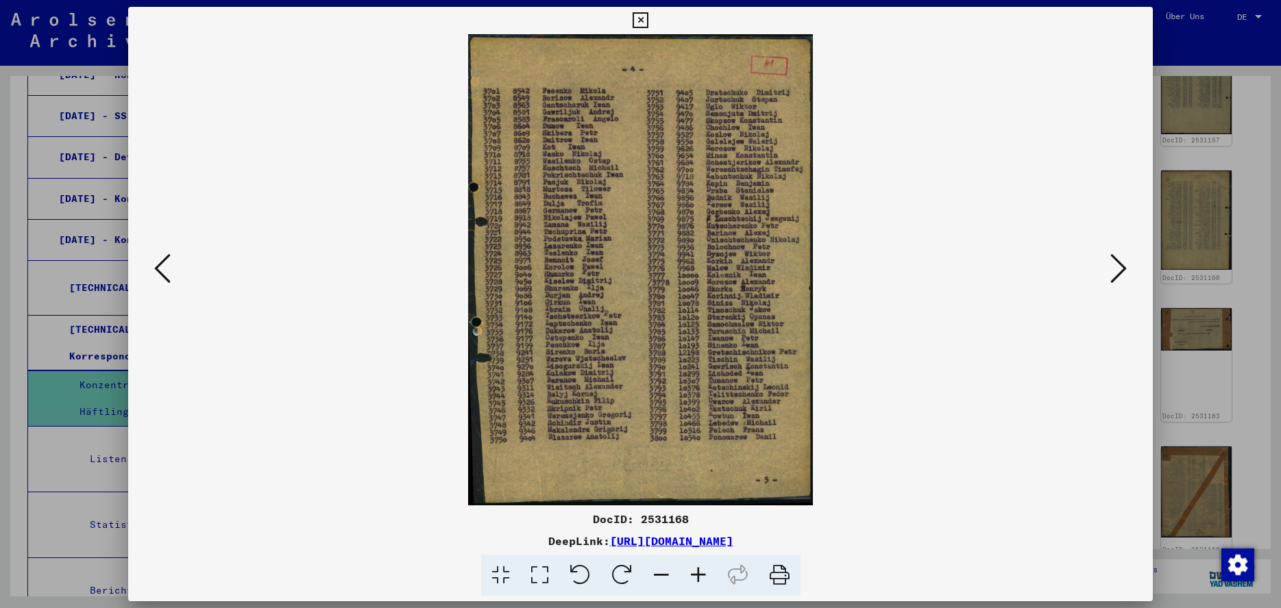
click at [1118, 278] on icon at bounding box center [1118, 268] width 16 height 33
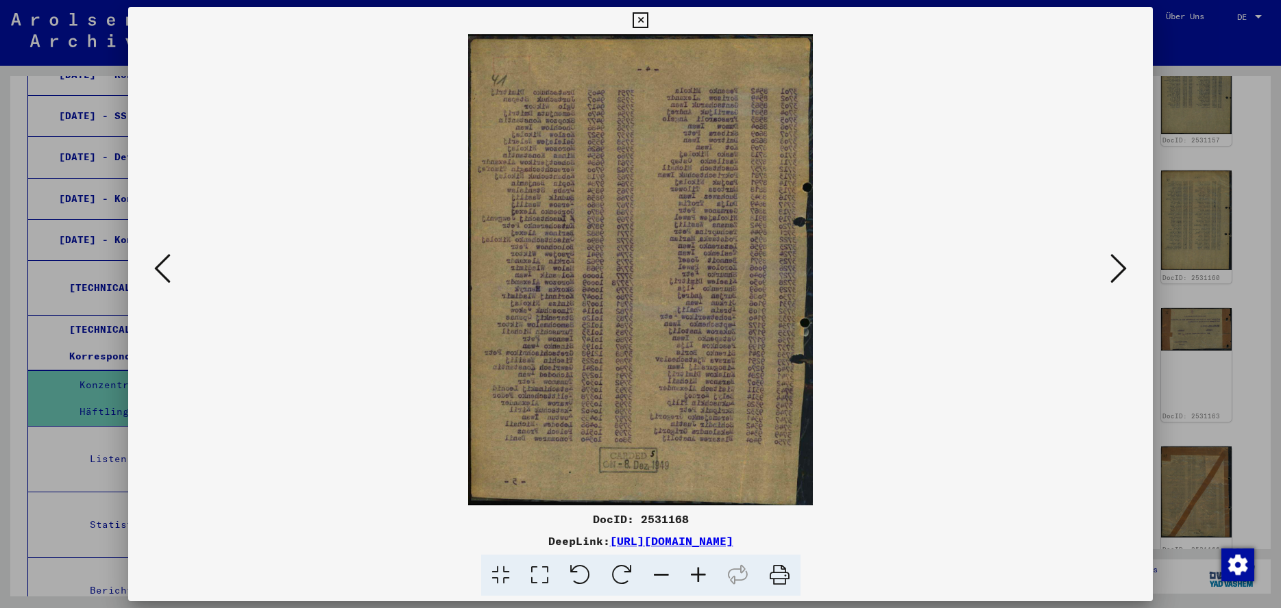
click at [1118, 278] on icon at bounding box center [1118, 268] width 16 height 33
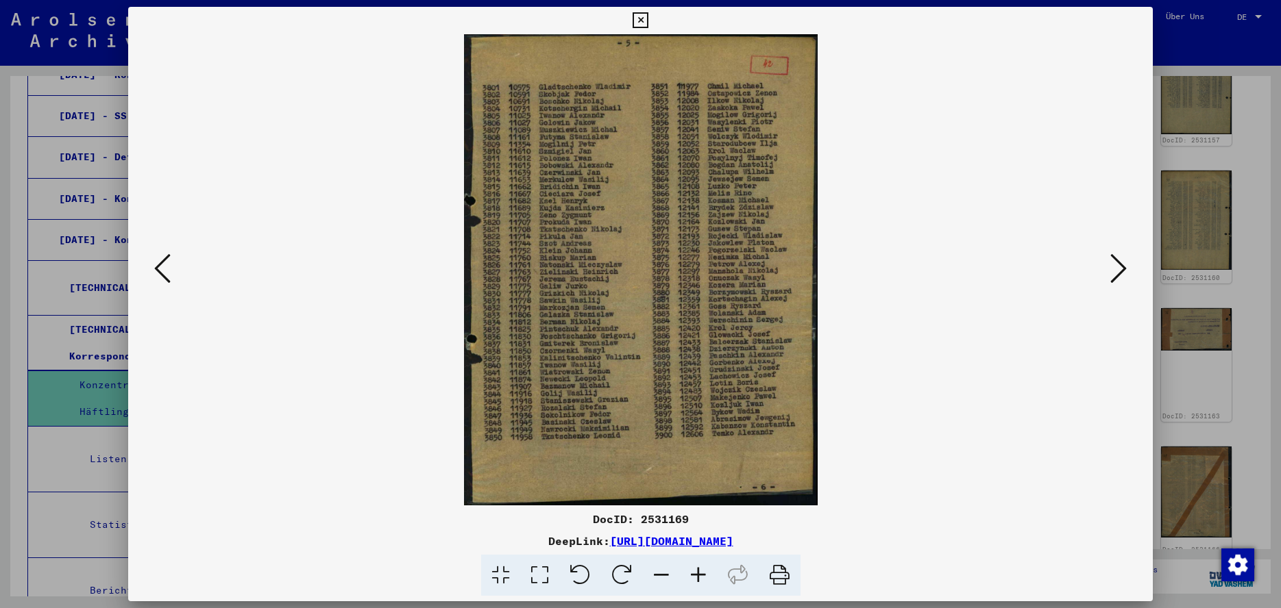
click at [648, 22] on icon at bounding box center [640, 20] width 16 height 16
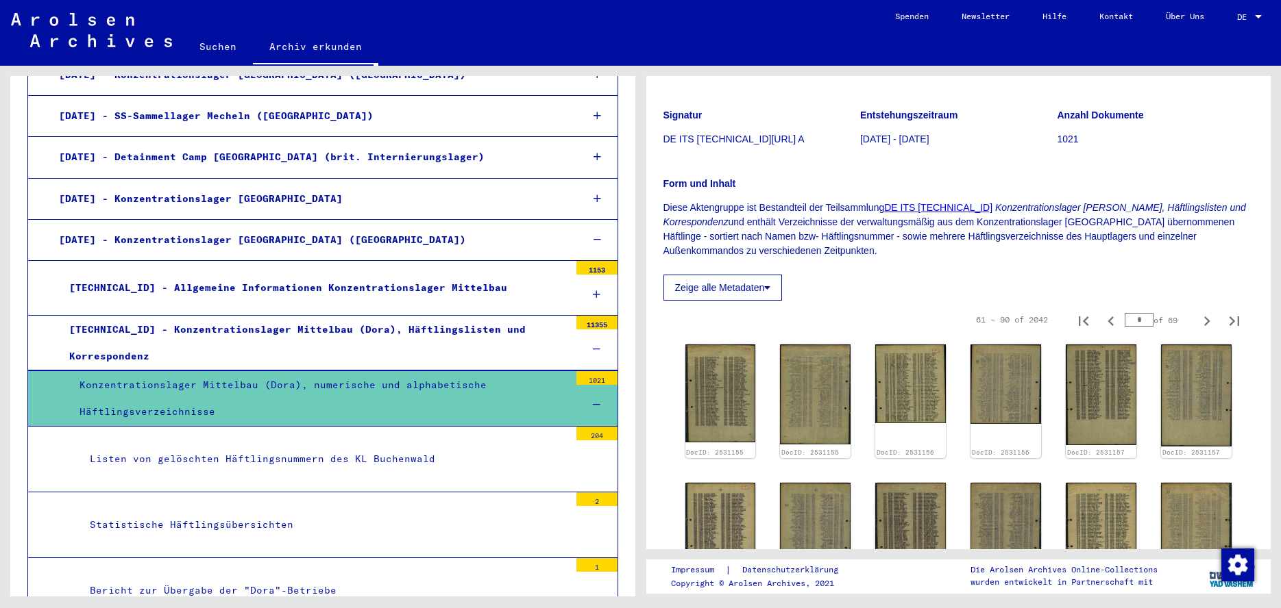
scroll to position [123, 0]
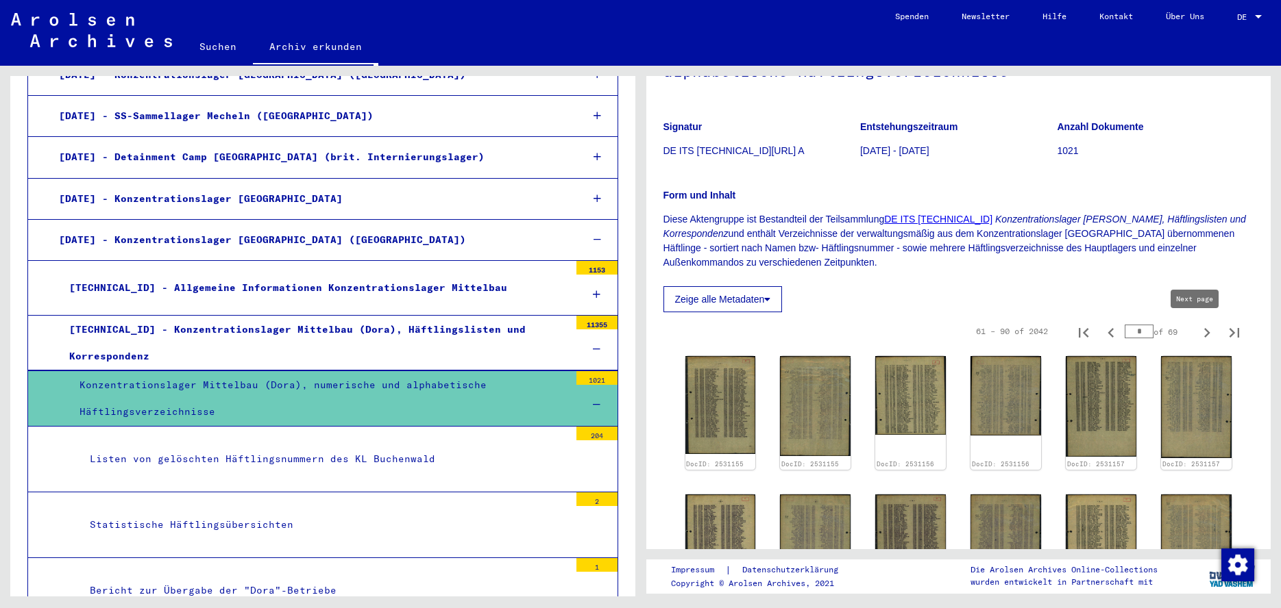
click at [1197, 335] on icon "Next page" at bounding box center [1206, 332] width 19 height 19
type input "*"
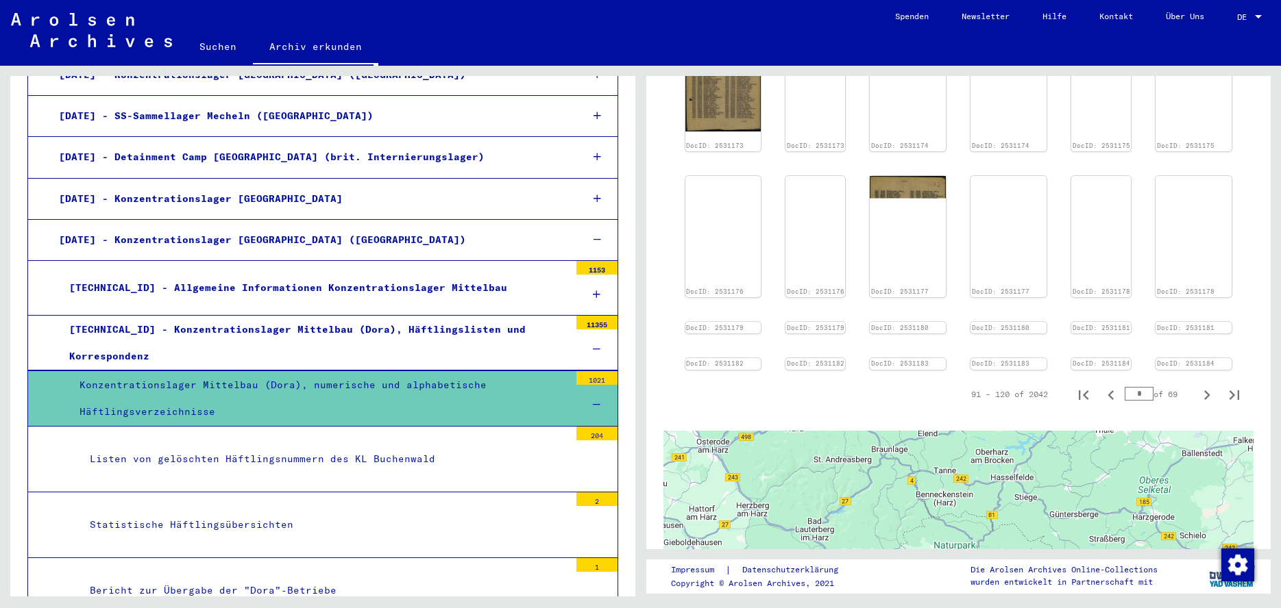
scroll to position [639, 0]
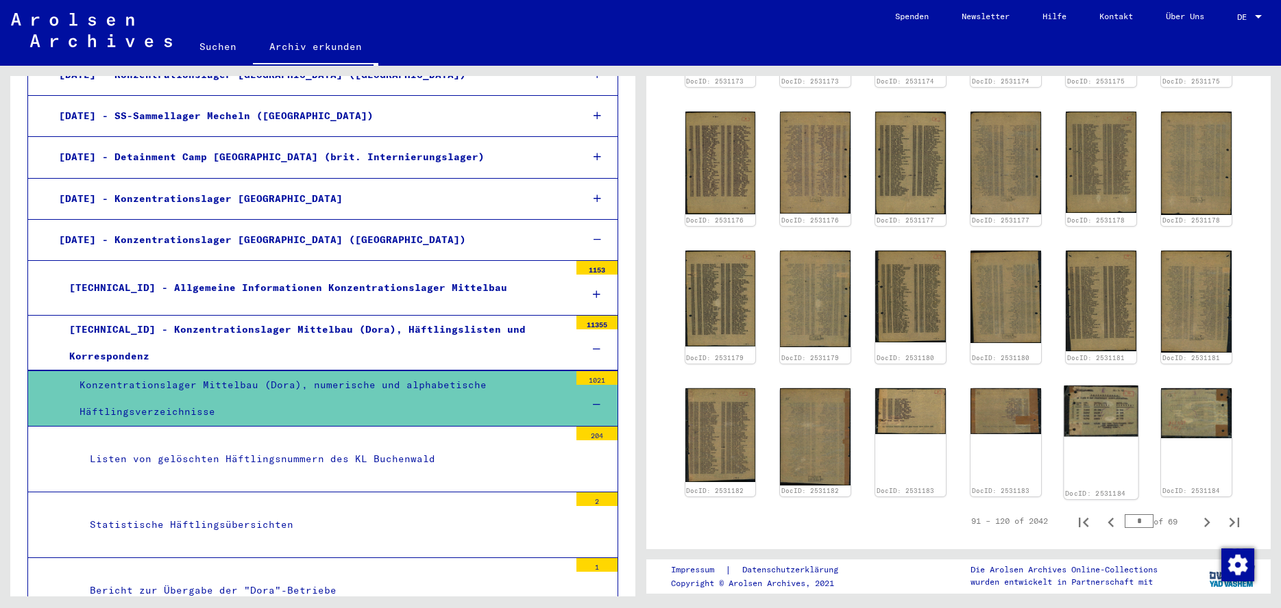
click at [1095, 398] on img at bounding box center [1101, 411] width 74 height 51
